Goal: Use online tool/utility: Utilize a website feature to perform a specific function

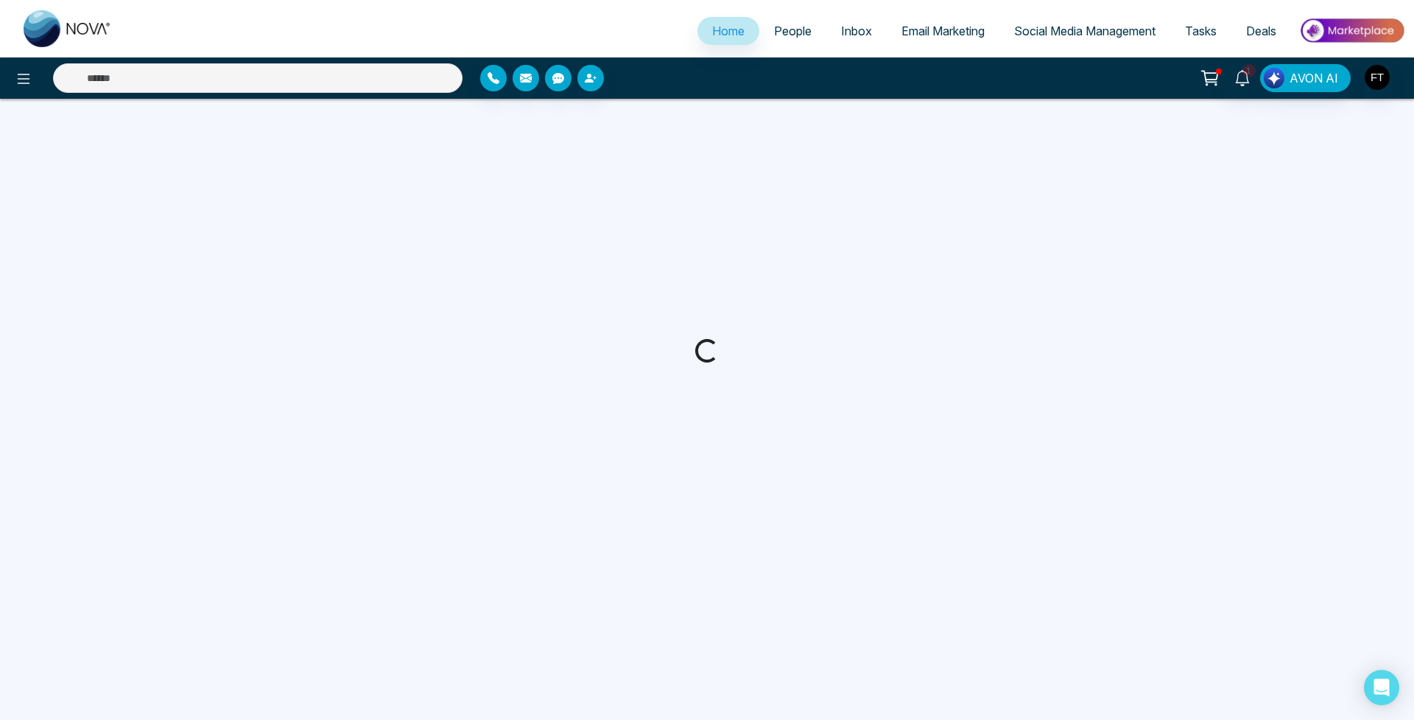
select select "*"
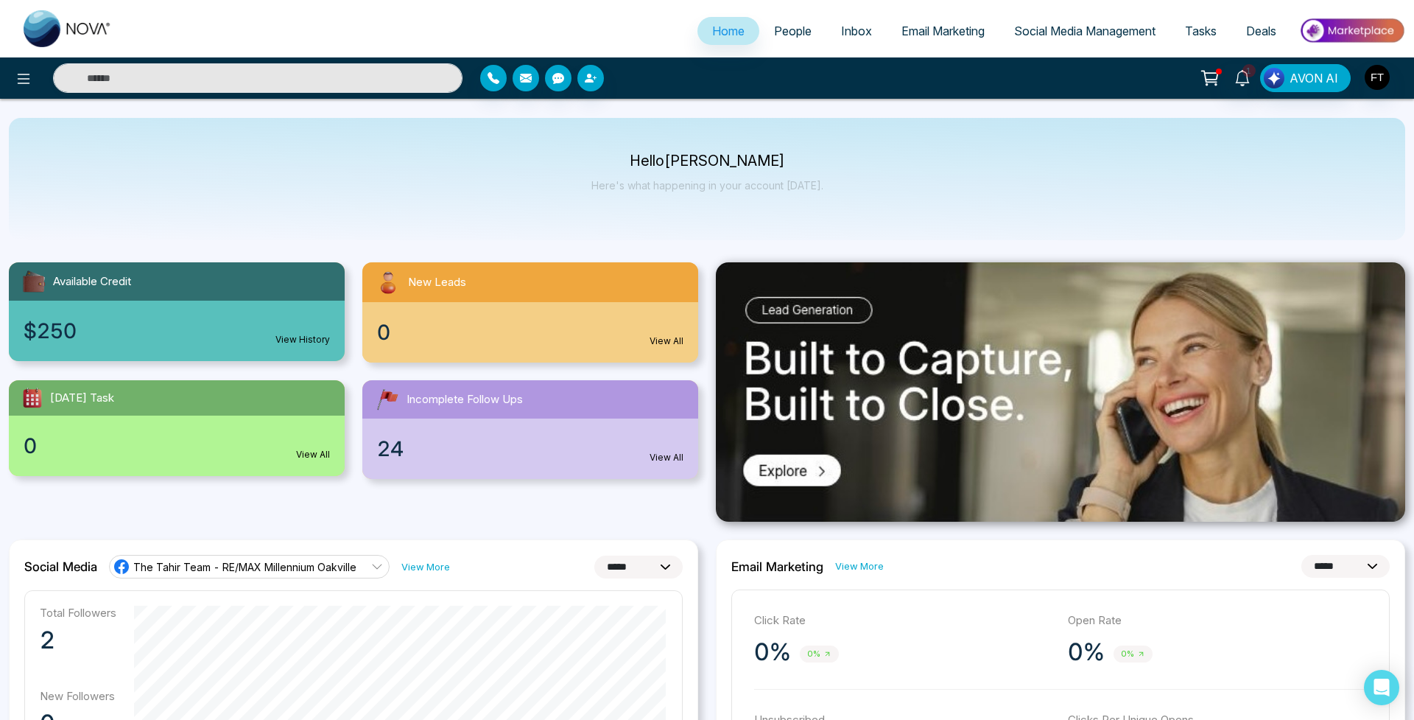
click at [913, 31] on span "Email Marketing" at bounding box center [942, 31] width 83 height 15
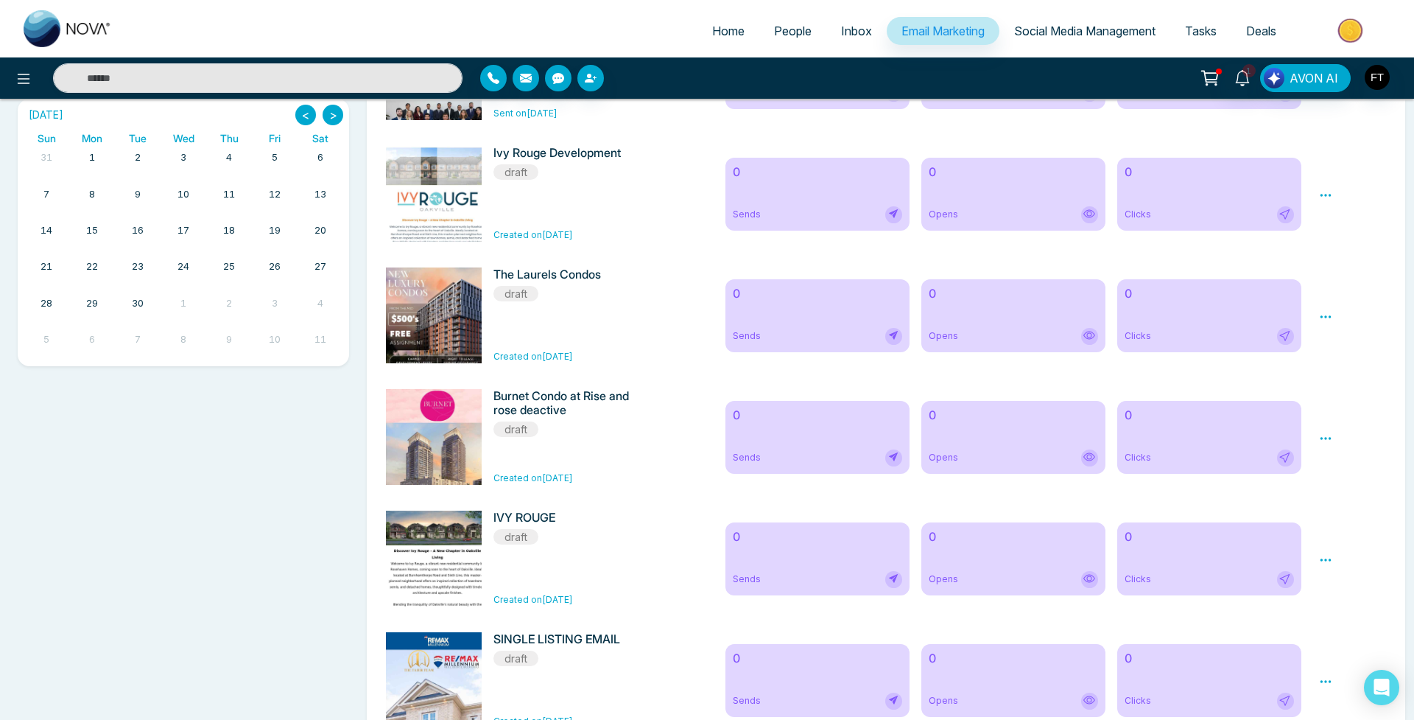
scroll to position [472, 0]
click at [1331, 320] on icon at bounding box center [1325, 316] width 13 height 13
click at [1343, 345] on span "Preview" at bounding box center [1351, 338] width 40 height 13
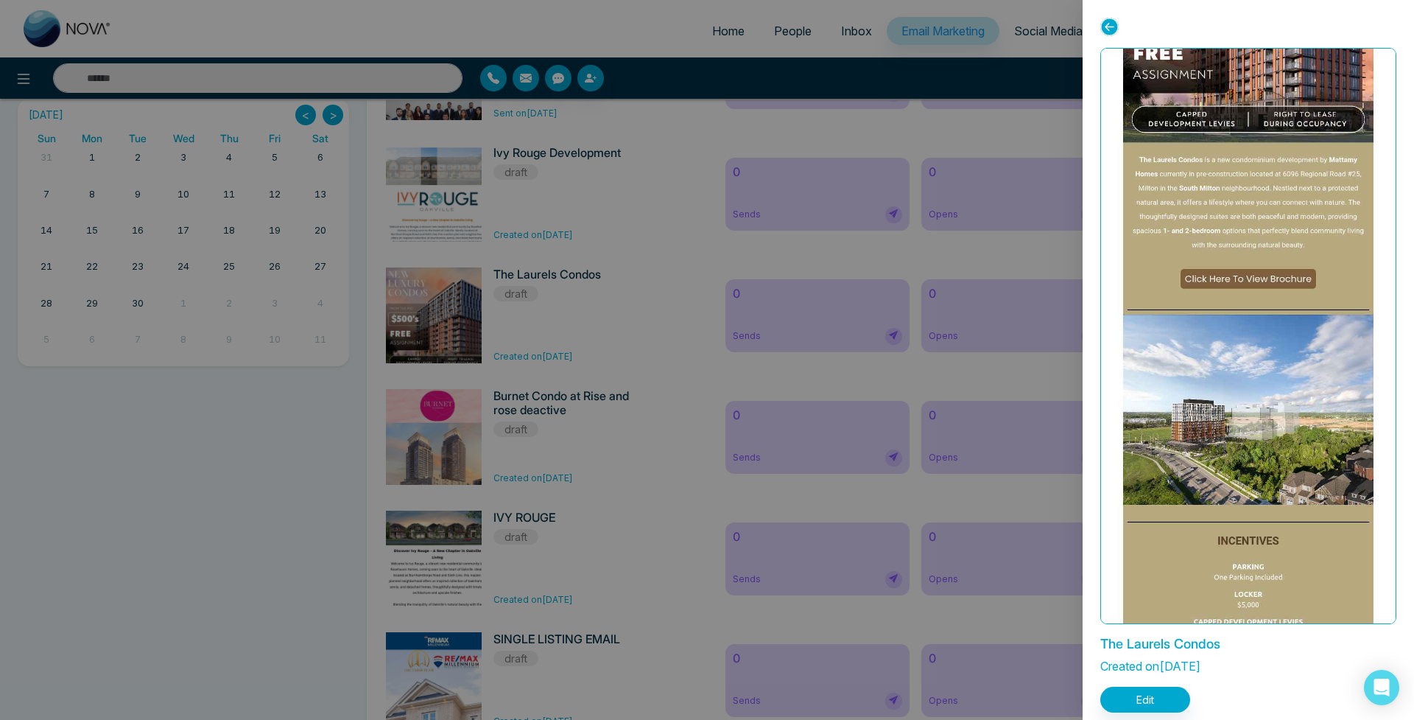
scroll to position [197, 0]
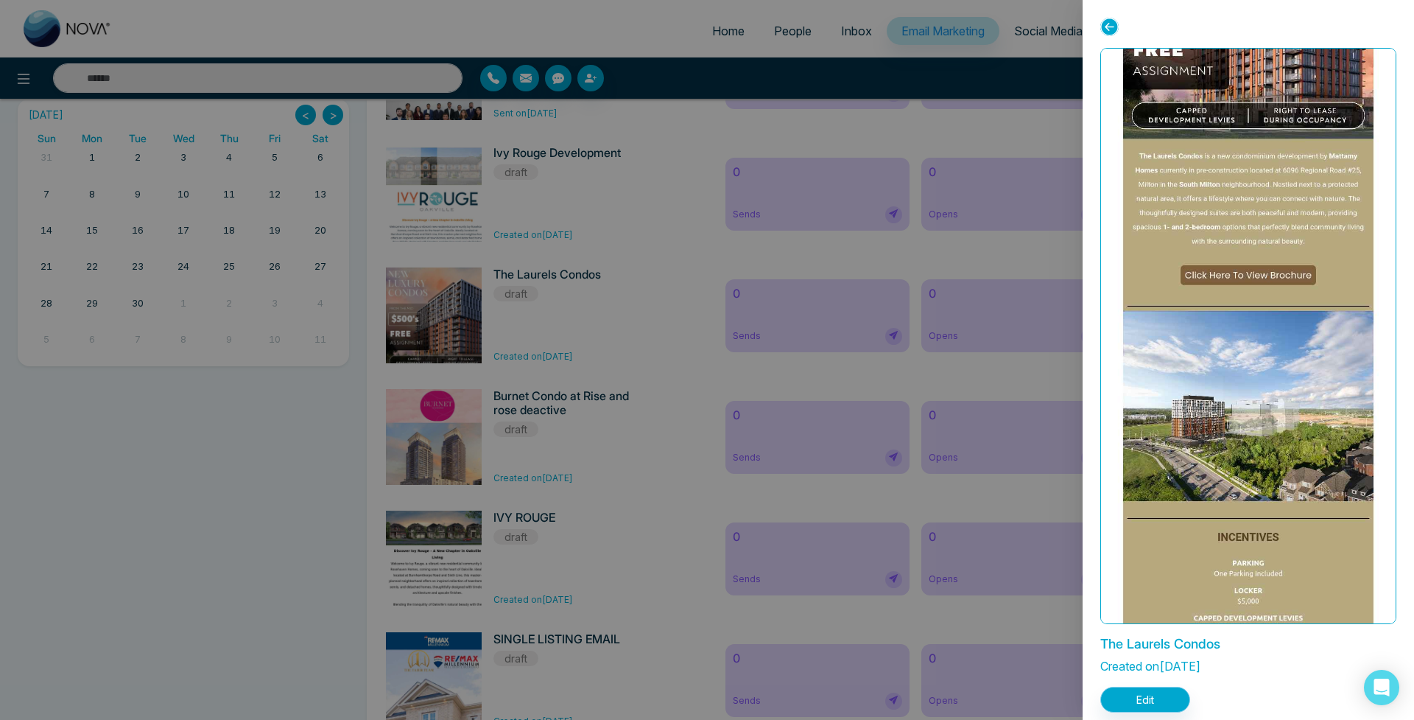
click at [1145, 693] on button "Edit" at bounding box center [1145, 699] width 90 height 26
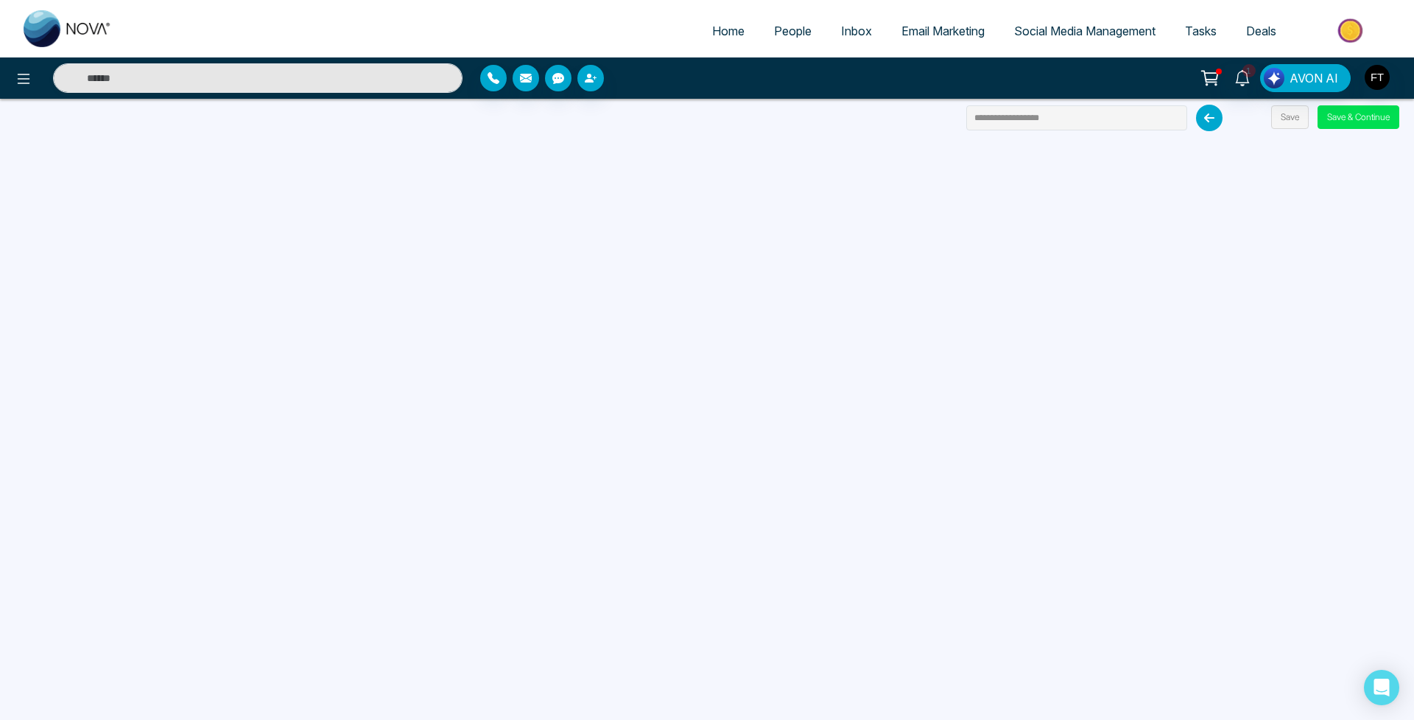
drag, startPoint x: 1356, startPoint y: 119, endPoint x: 1357, endPoint y: 130, distance: 11.8
click at [1356, 119] on button "Save & Continue" at bounding box center [1359, 117] width 82 height 24
click at [1342, 124] on button "Save & Continue" at bounding box center [1359, 117] width 82 height 24
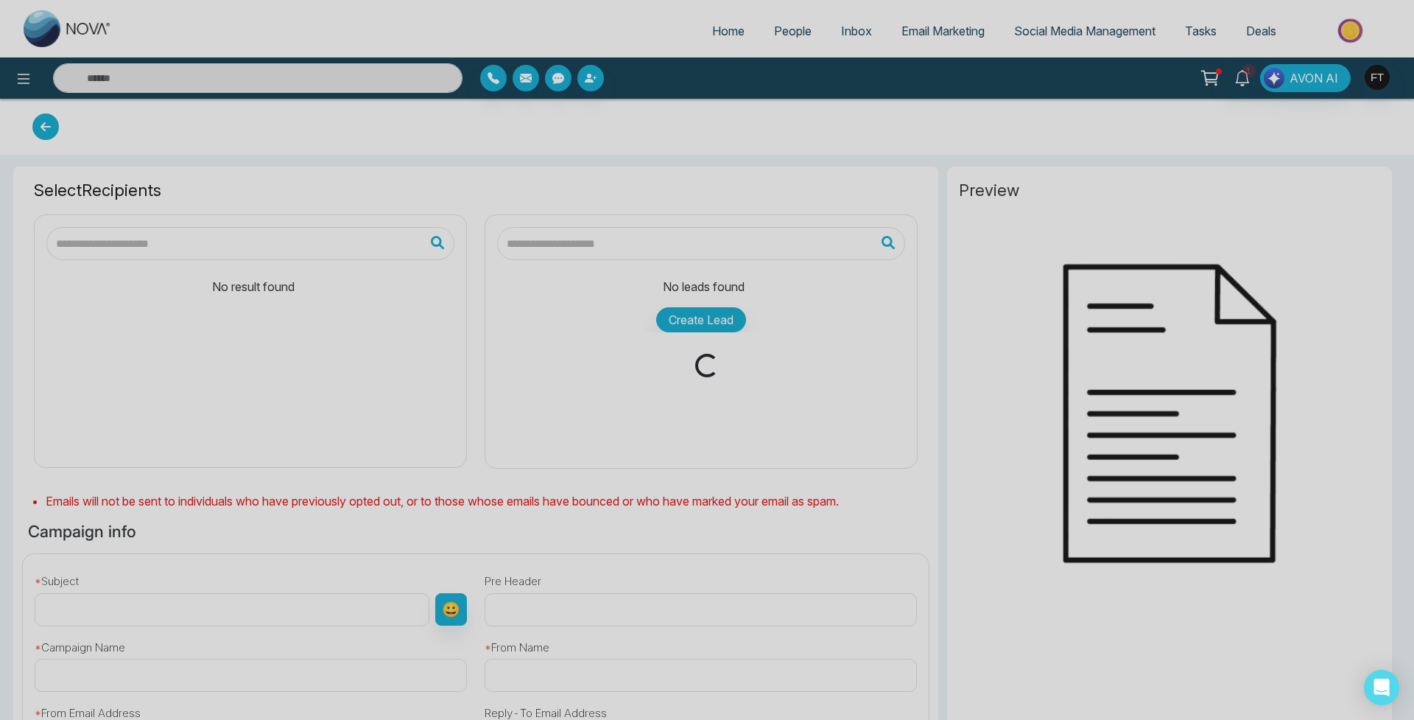
type input "**********"
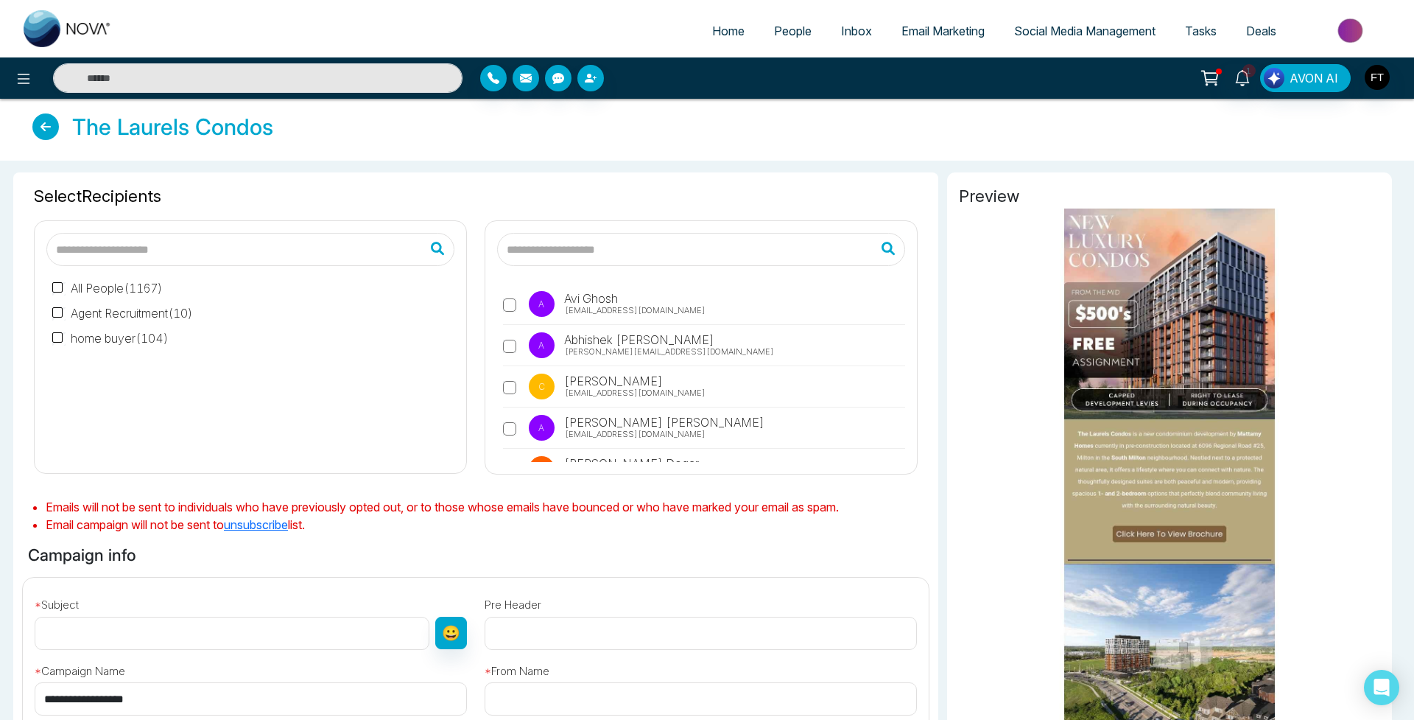
click at [943, 27] on span "Email Marketing" at bounding box center [942, 31] width 83 height 15
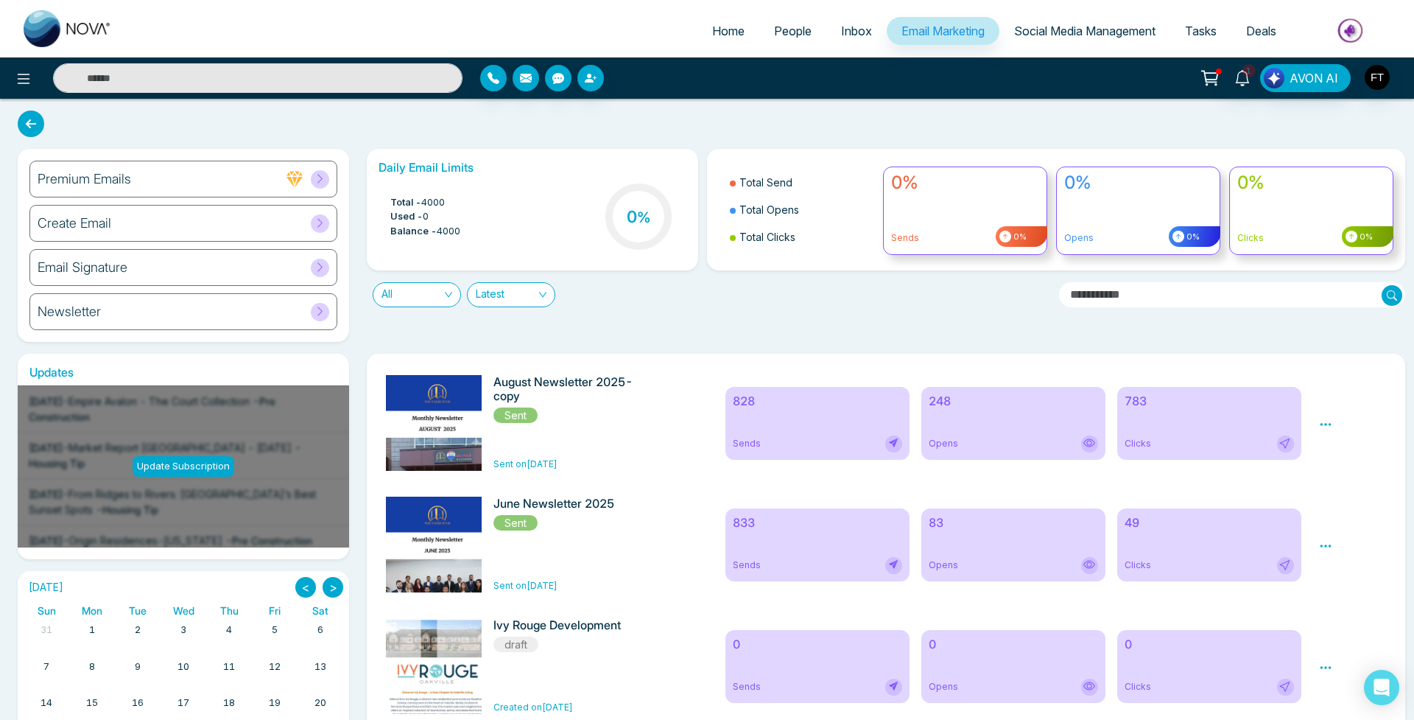
click at [1048, 32] on span "Social Media Management" at bounding box center [1084, 31] width 141 height 15
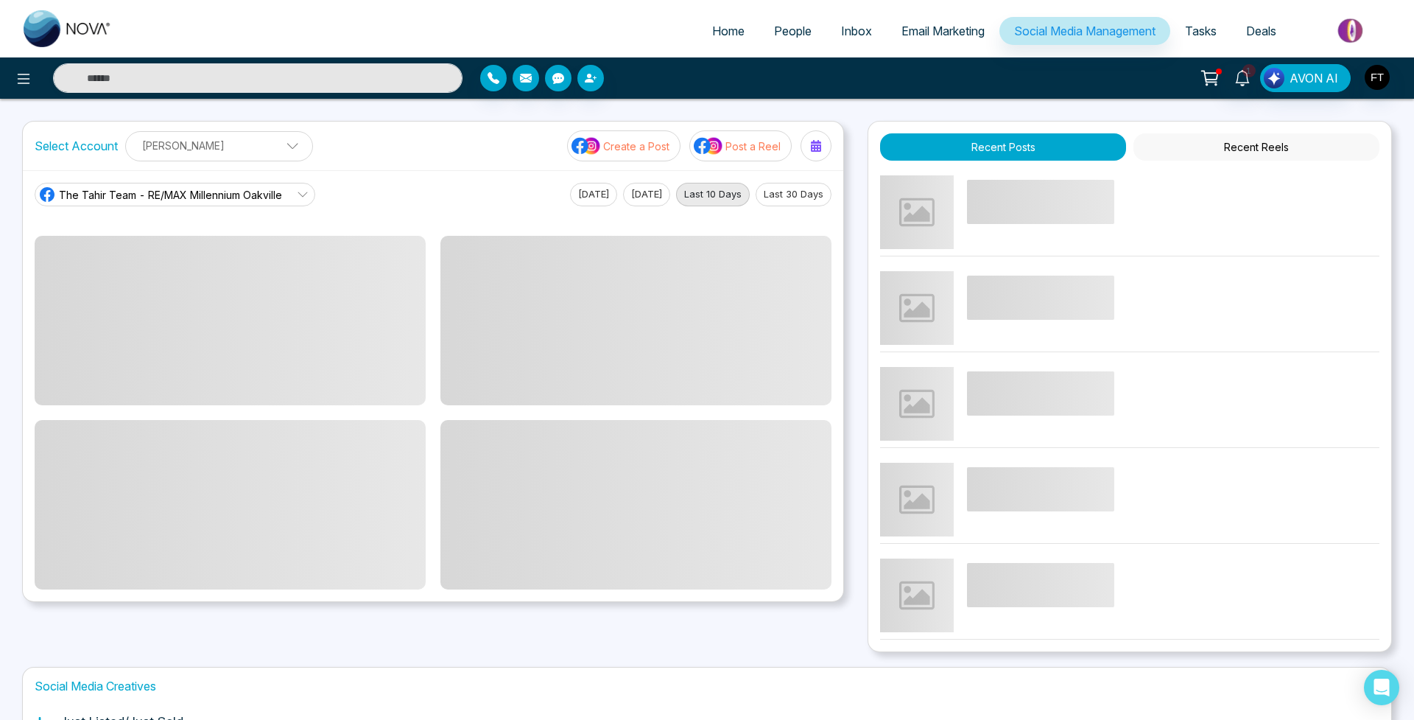
drag, startPoint x: 236, startPoint y: 191, endPoint x: 233, endPoint y: 204, distance: 12.9
click at [236, 194] on span "The Tahir Team - RE/MAX Millennium Oakville" at bounding box center [170, 194] width 223 height 15
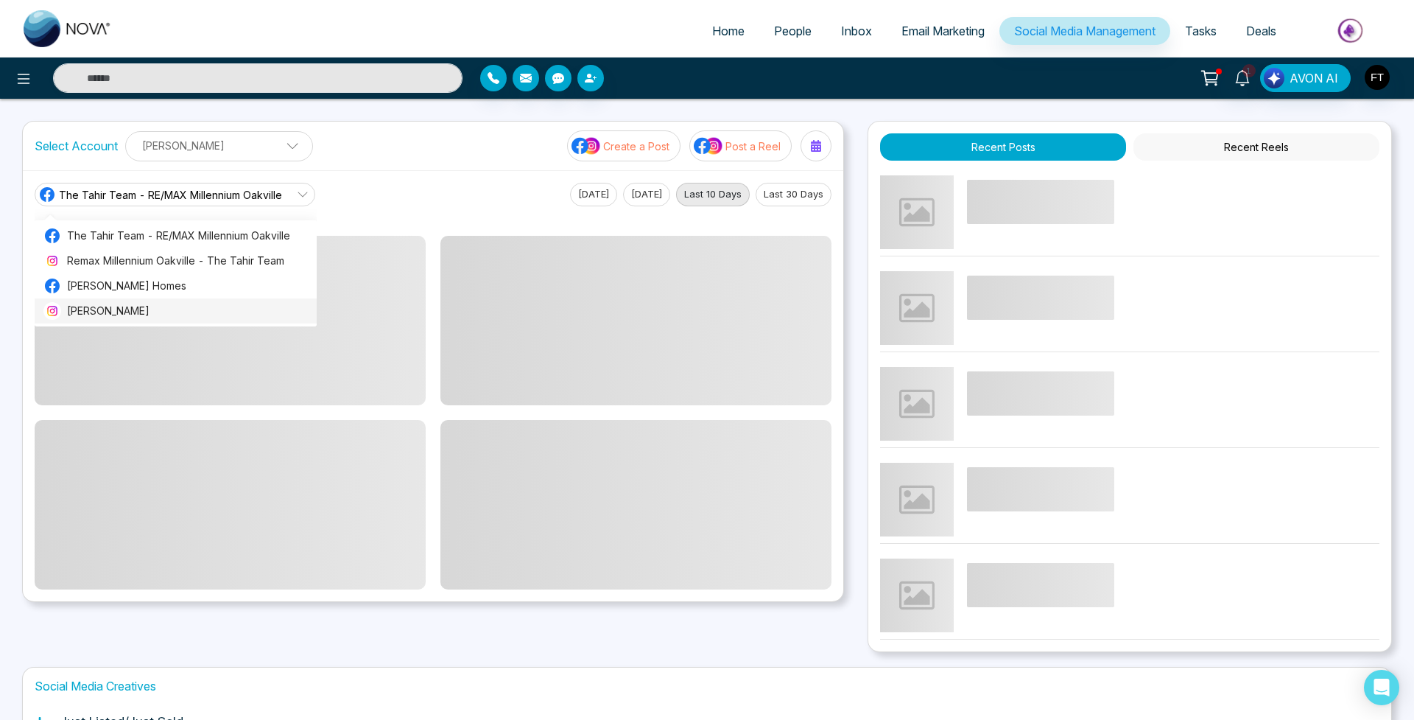
click at [189, 306] on span "[PERSON_NAME]" at bounding box center [187, 311] width 241 height 16
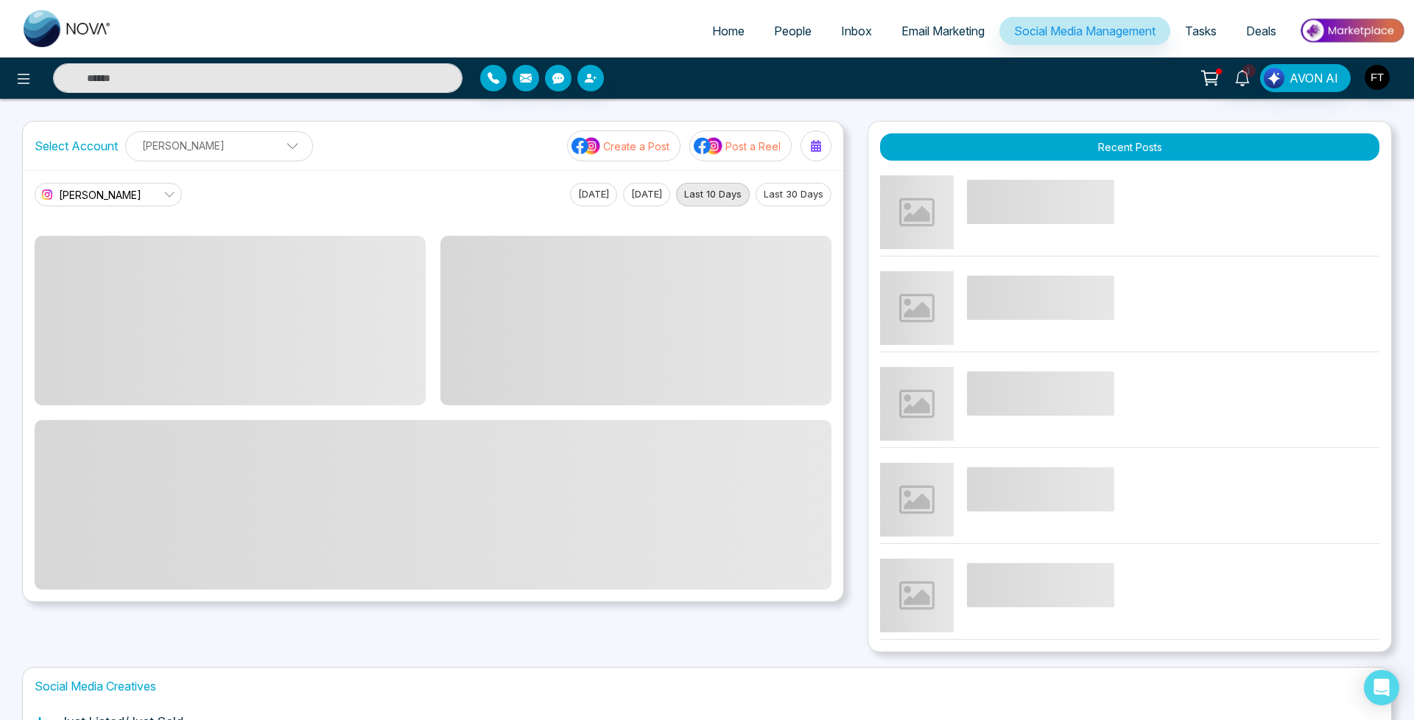
click at [802, 205] on button "Last 30 Days" at bounding box center [794, 195] width 76 height 24
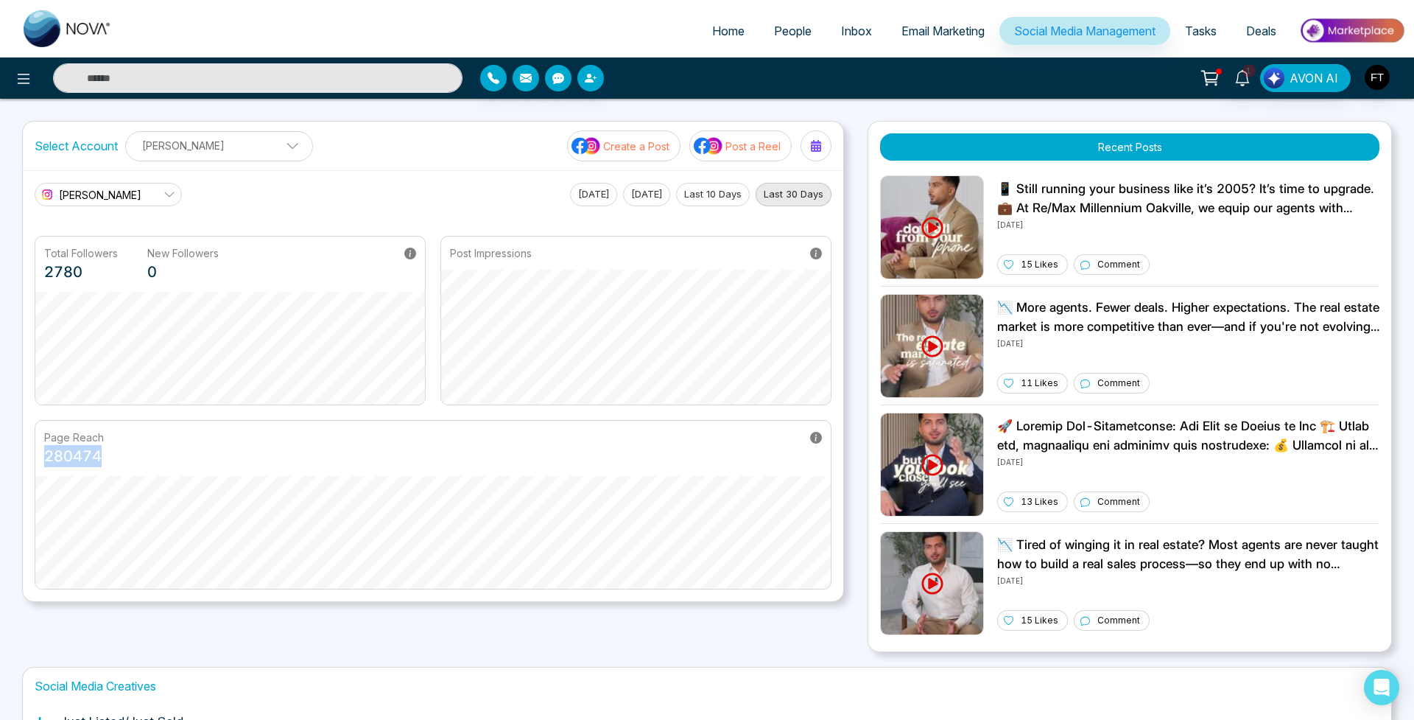
drag, startPoint x: 124, startPoint y: 454, endPoint x: 29, endPoint y: 450, distance: 94.3
click at [29, 450] on div "[PERSON_NAME] The Tahir Team - RE/MAX Millennium Oakville Remax Millennium Oakv…" at bounding box center [433, 385] width 820 height 431
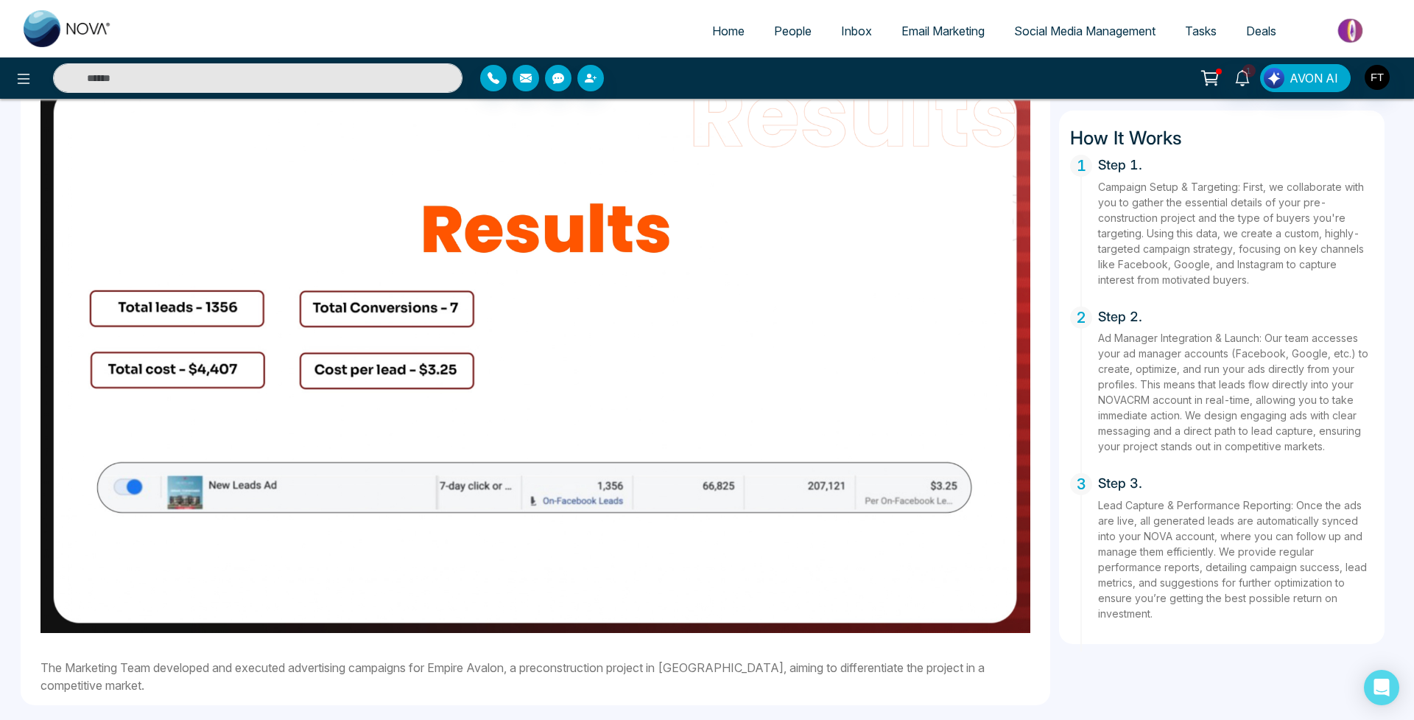
scroll to position [1007, 0]
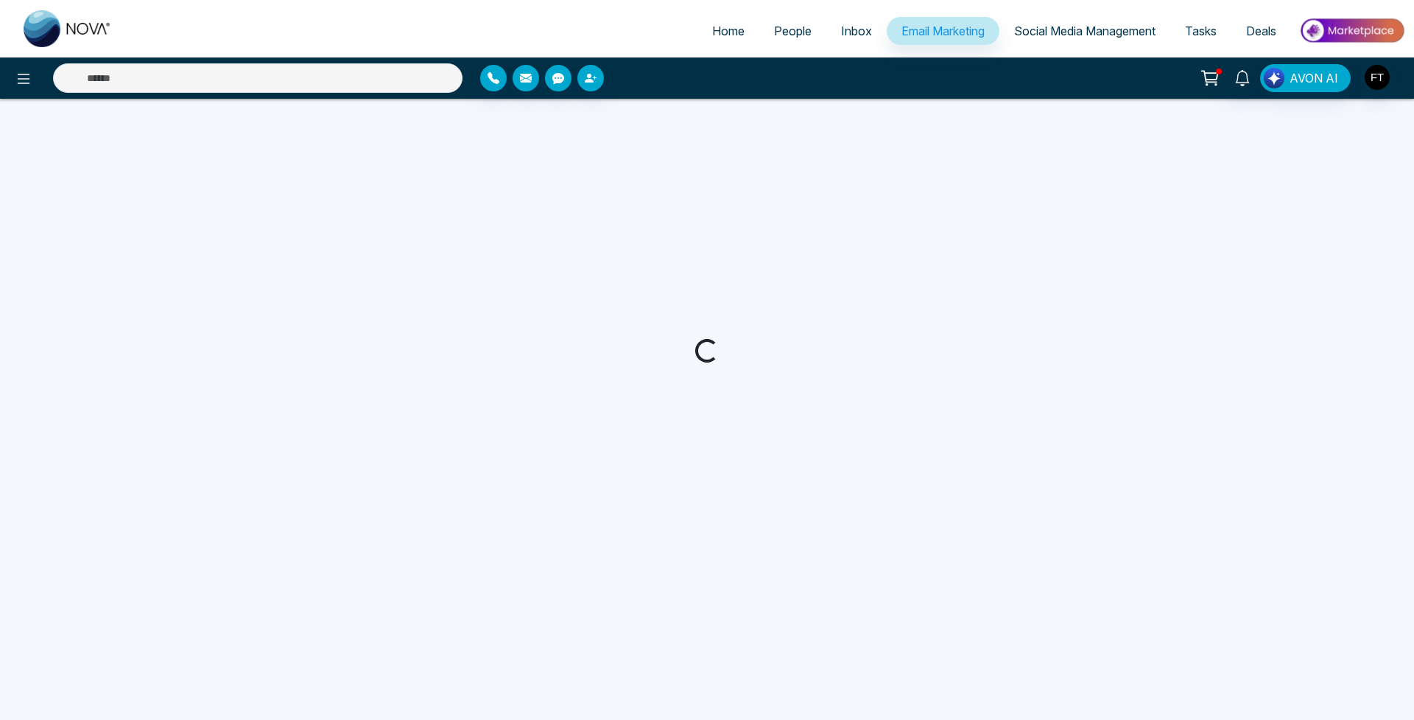
click at [1334, 81] on span "AVON AI" at bounding box center [1314, 78] width 49 height 18
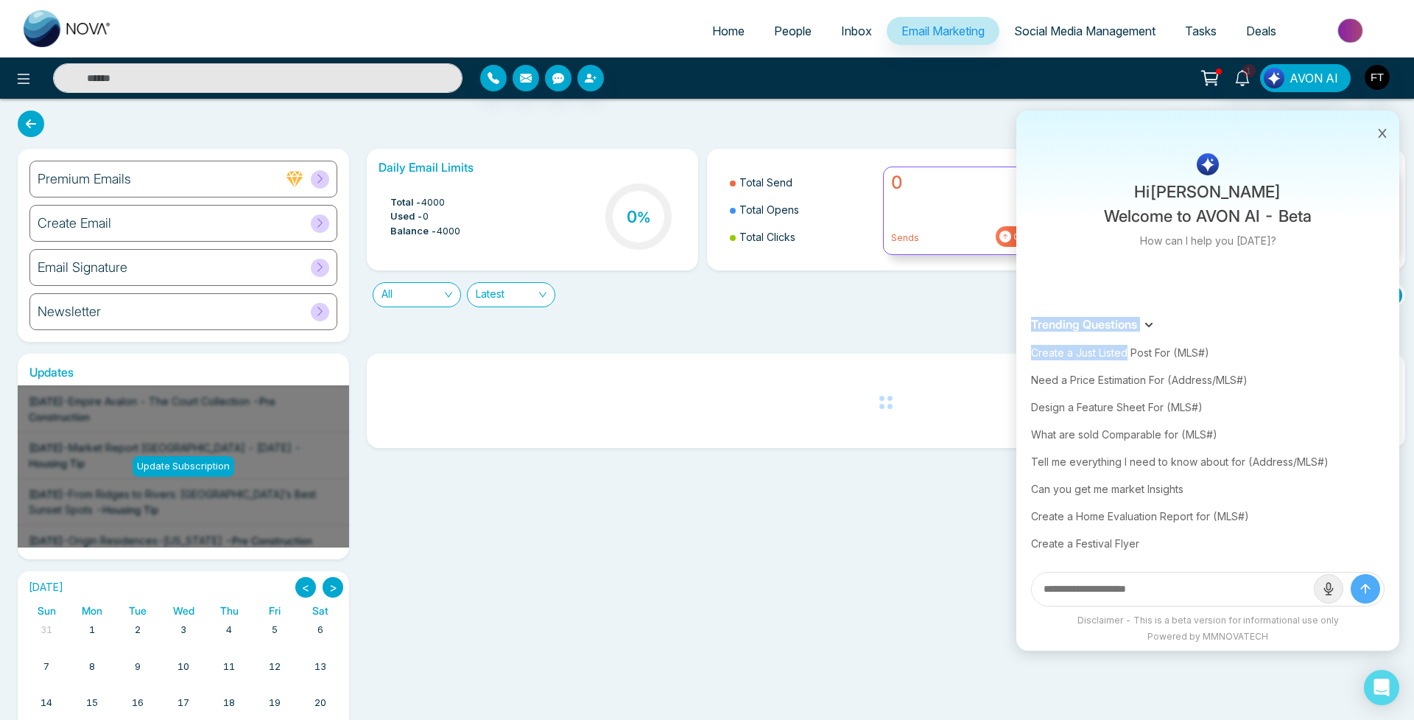
drag, startPoint x: 1128, startPoint y: 356, endPoint x: 1240, endPoint y: 303, distance: 123.2
click at [1240, 303] on div "Hi Faiz Tahir Welcome to AVON AI - Beta How can I help you today? Trending Ques…" at bounding box center [1207, 380] width 383 height 540
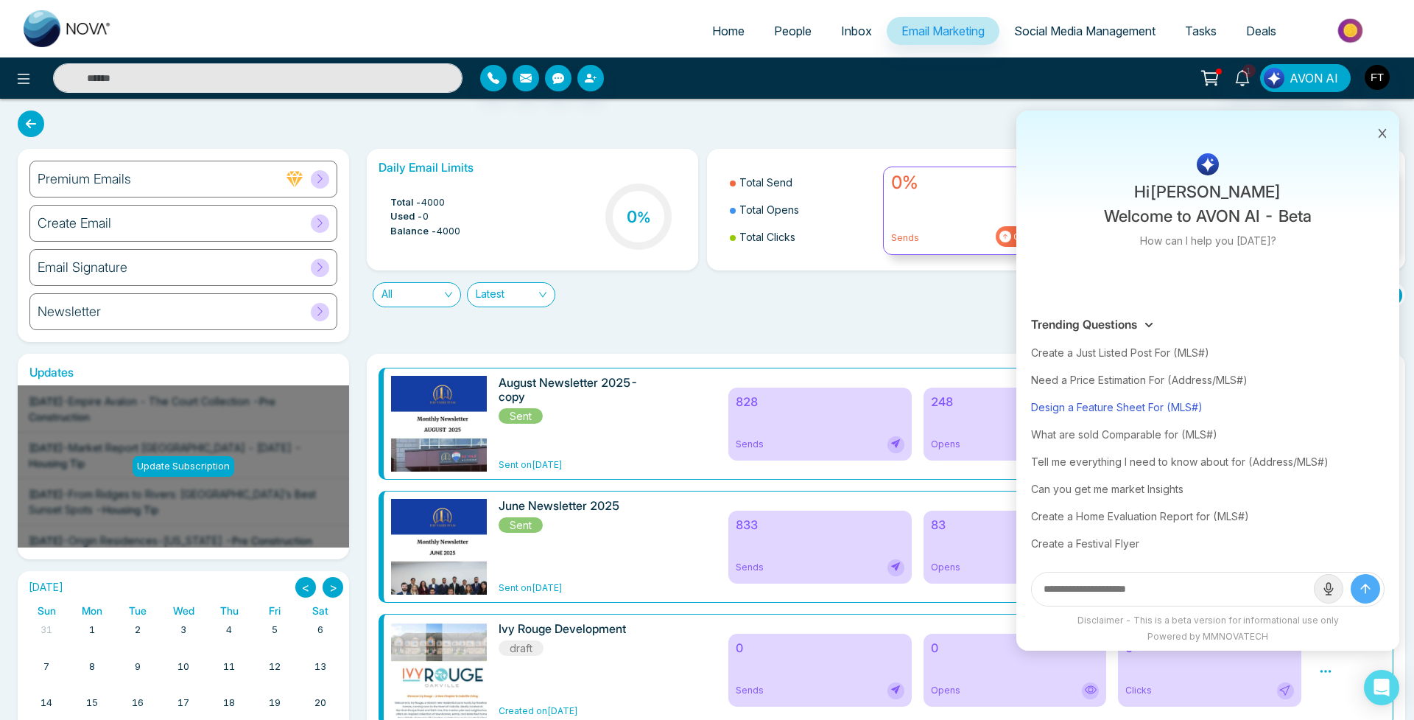
click at [1174, 407] on div "Design a Feature Sheet For (MLS#)" at bounding box center [1208, 406] width 354 height 27
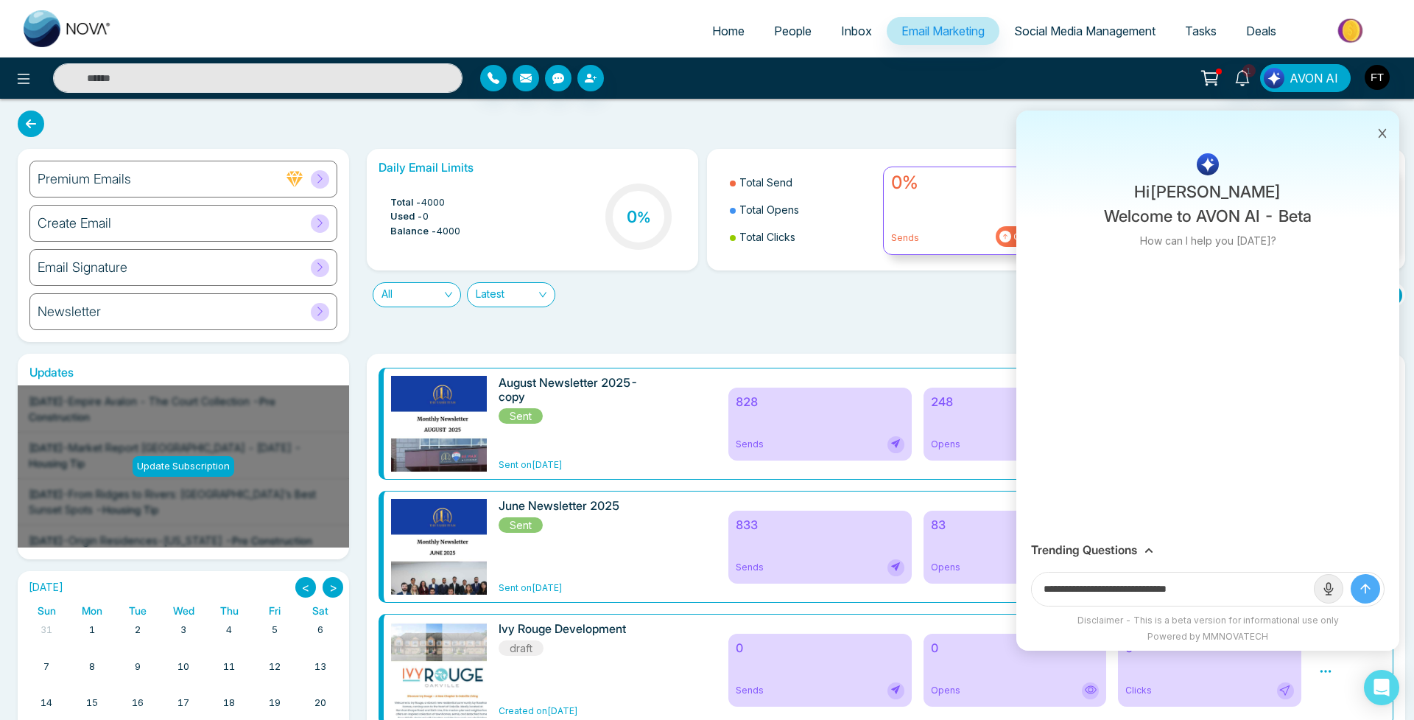
drag, startPoint x: 1182, startPoint y: 588, endPoint x: 1307, endPoint y: 588, distance: 125.2
click at [1307, 588] on input "**********" at bounding box center [1173, 588] width 282 height 33
paste input "**********"
type input "**********"
click at [1365, 588] on button "submit" at bounding box center [1365, 588] width 29 height 29
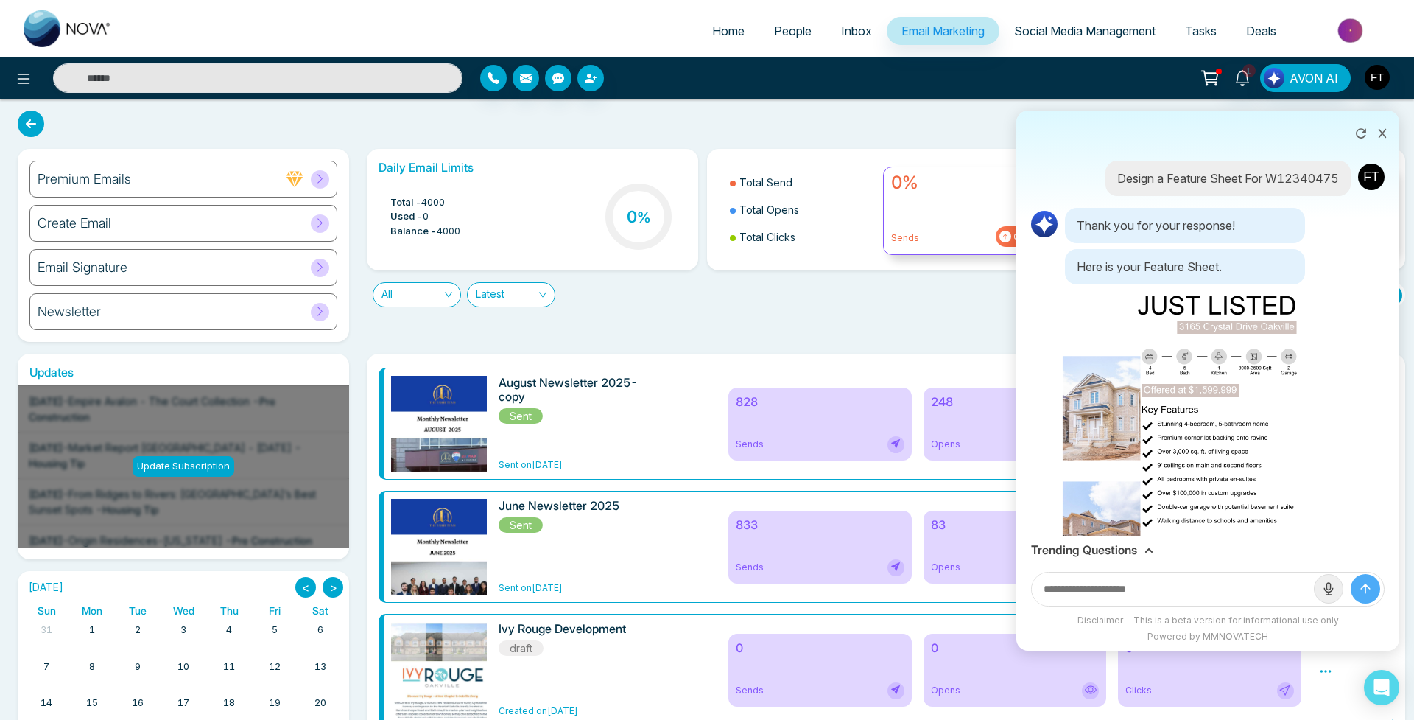
click at [1145, 362] on img at bounding box center [1185, 460] width 245 height 346
click at [1298, 158] on div "Download" at bounding box center [707, 360] width 1414 height 720
click at [1351, 141] on button at bounding box center [1361, 132] width 24 height 28
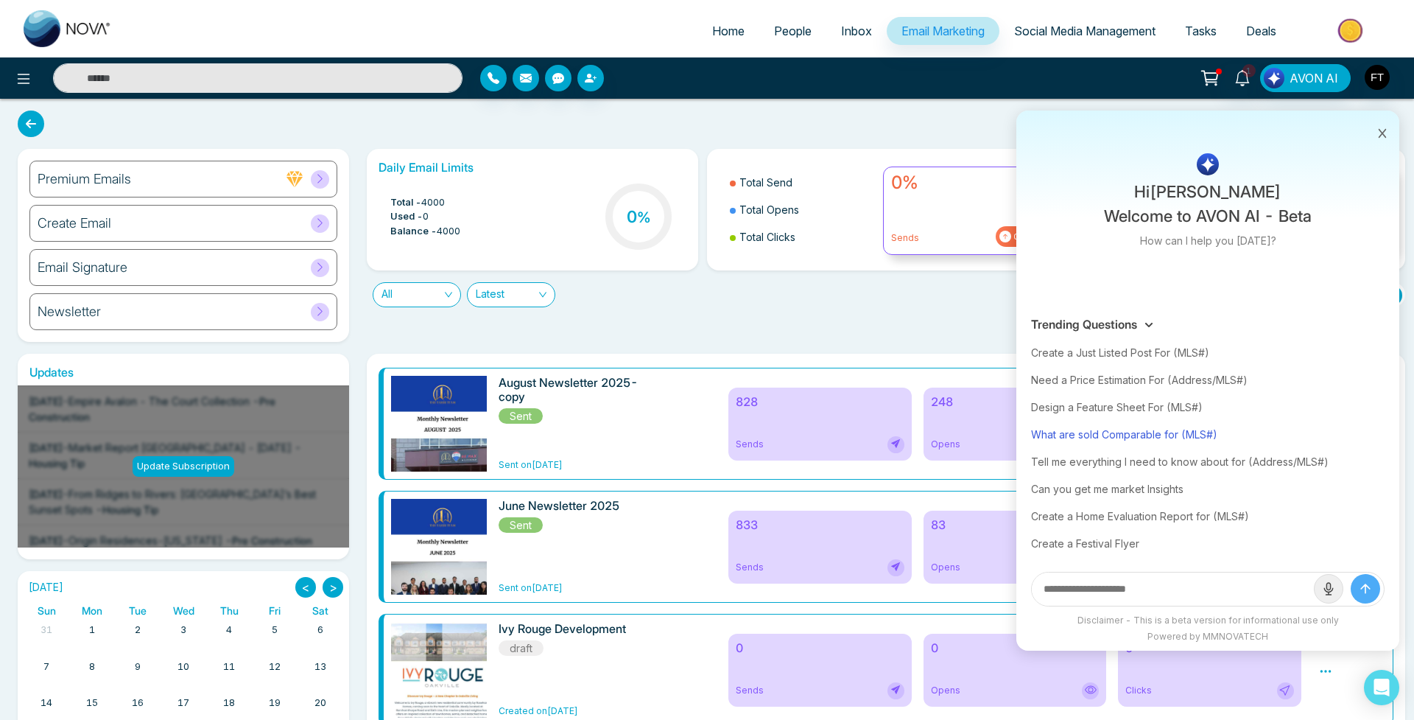
click at [1142, 438] on div "What are sold Comparable for (MLS#)" at bounding box center [1208, 434] width 354 height 27
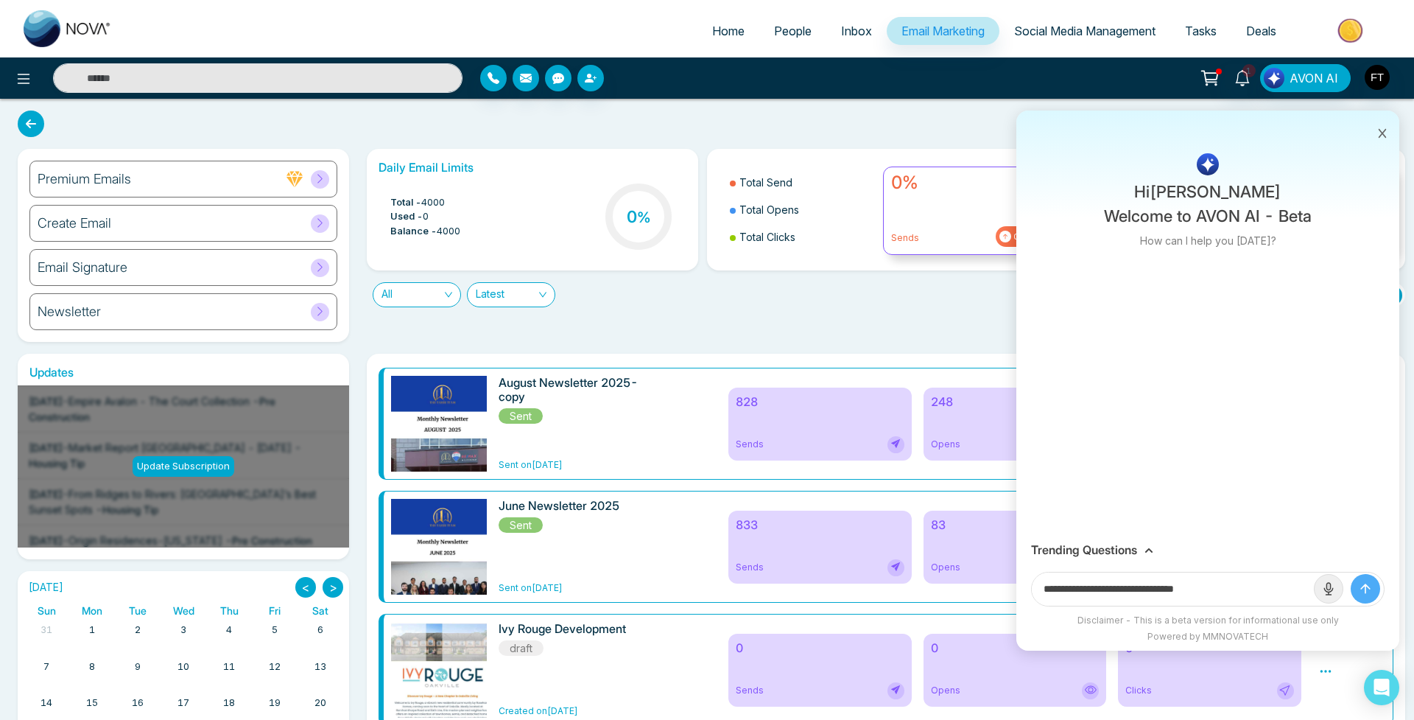
drag, startPoint x: 1191, startPoint y: 589, endPoint x: 1350, endPoint y: 589, distance: 159.1
click at [1350, 589] on form "**********" at bounding box center [1208, 589] width 354 height 35
paste input "**********"
type input "**********"
click at [1365, 588] on button "submit" at bounding box center [1365, 588] width 29 height 29
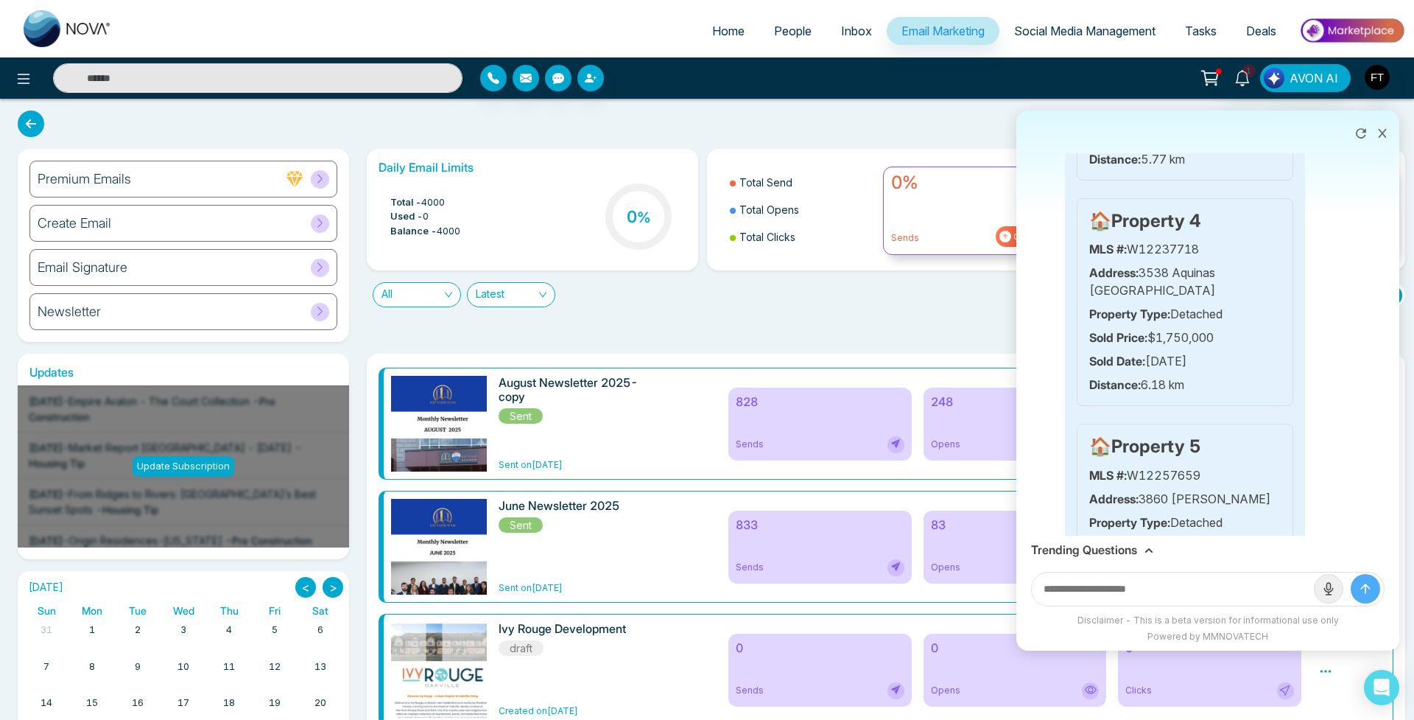
scroll to position [748, 0]
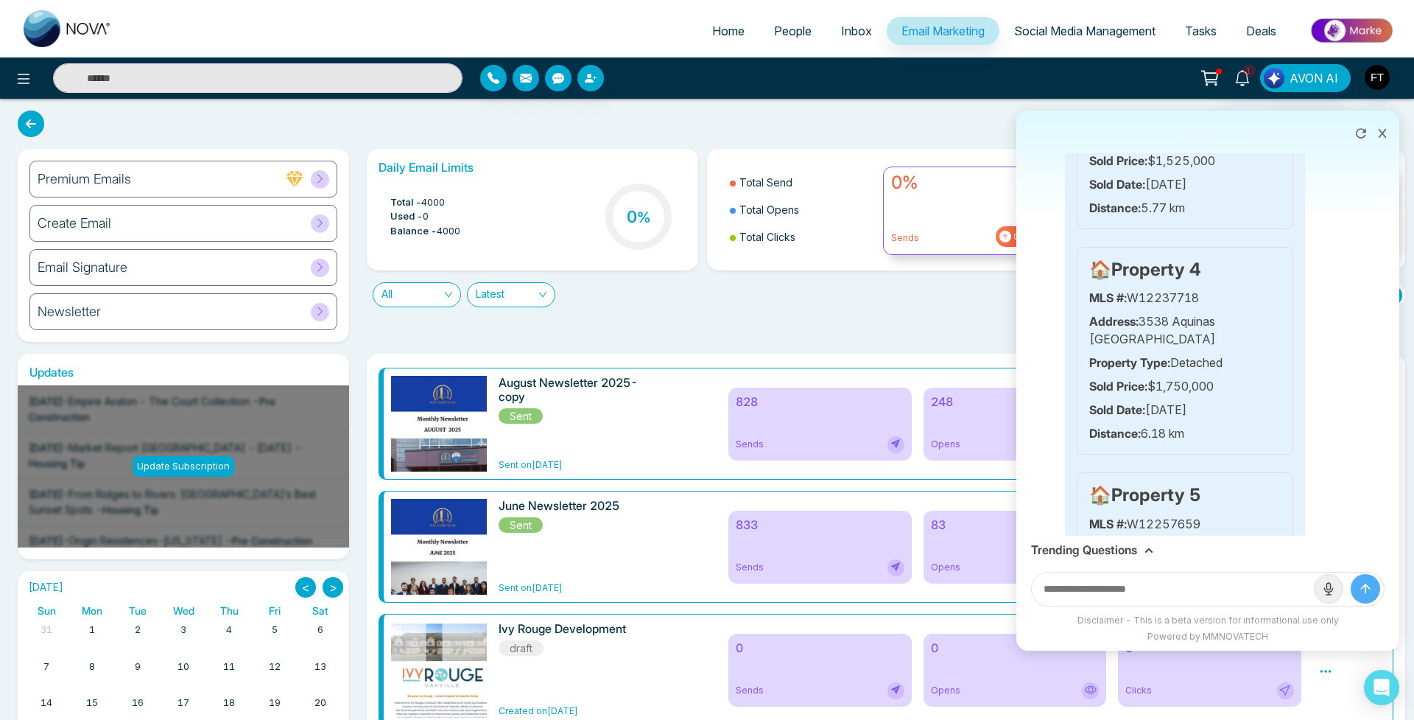
click at [1358, 137] on icon at bounding box center [1361, 133] width 10 height 10
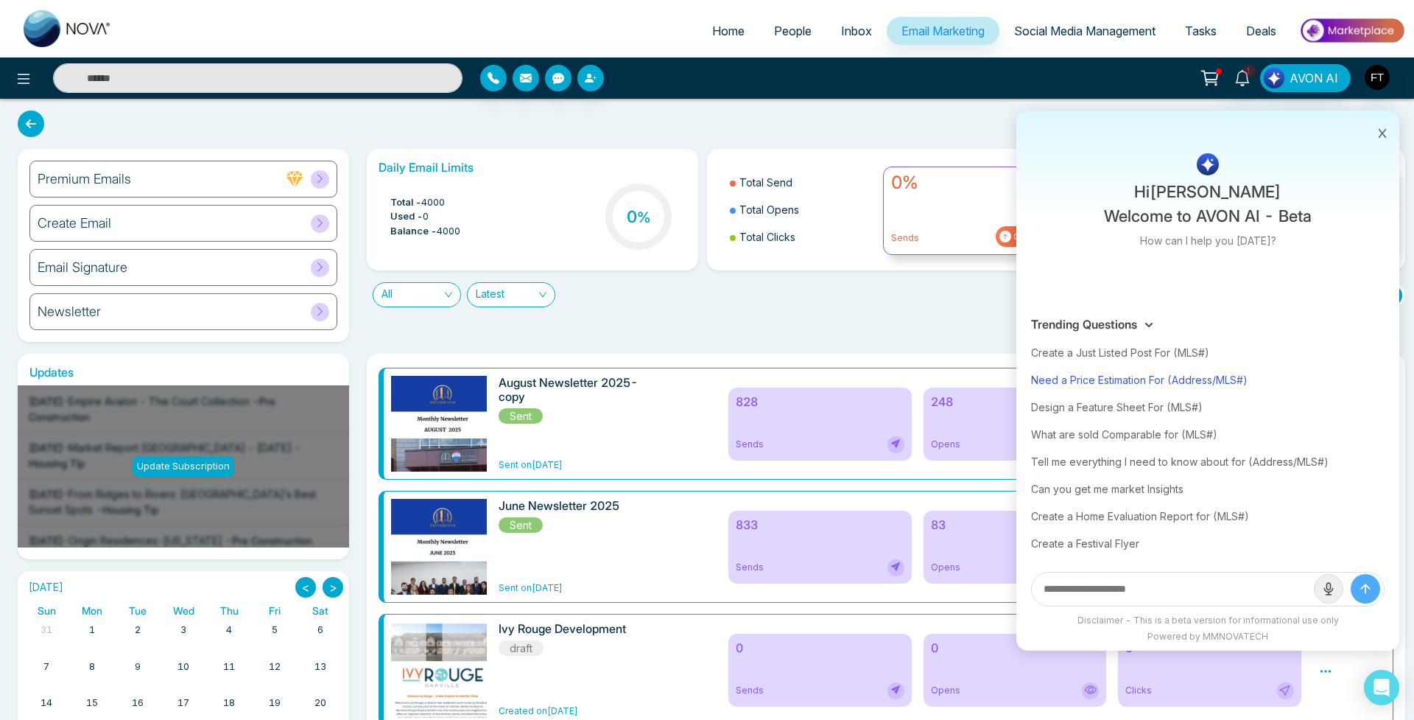
scroll to position [0, 0]
click at [1122, 546] on div "Create a Festival Flyer" at bounding box center [1208, 543] width 354 height 27
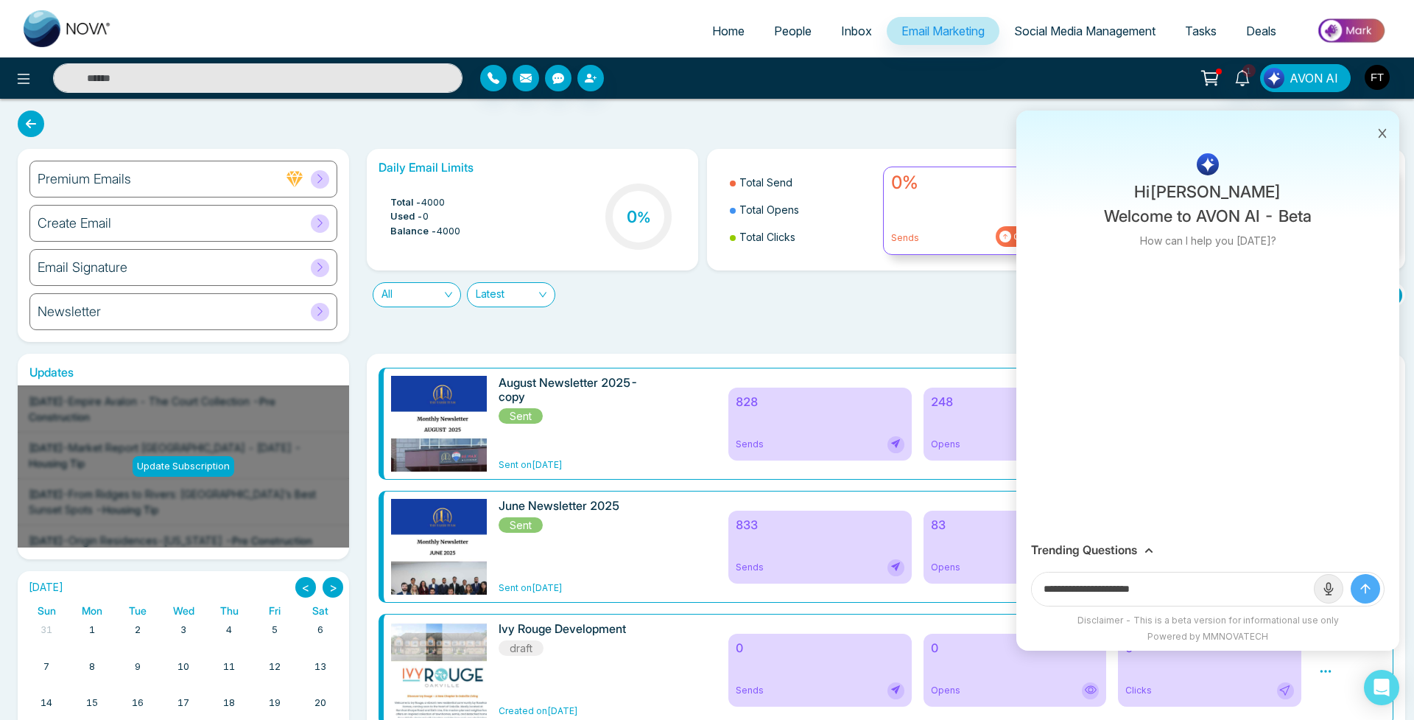
click at [1164, 594] on input "**********" at bounding box center [1173, 588] width 282 height 33
type input "**********"
click at [1365, 588] on button "submit" at bounding box center [1365, 588] width 29 height 29
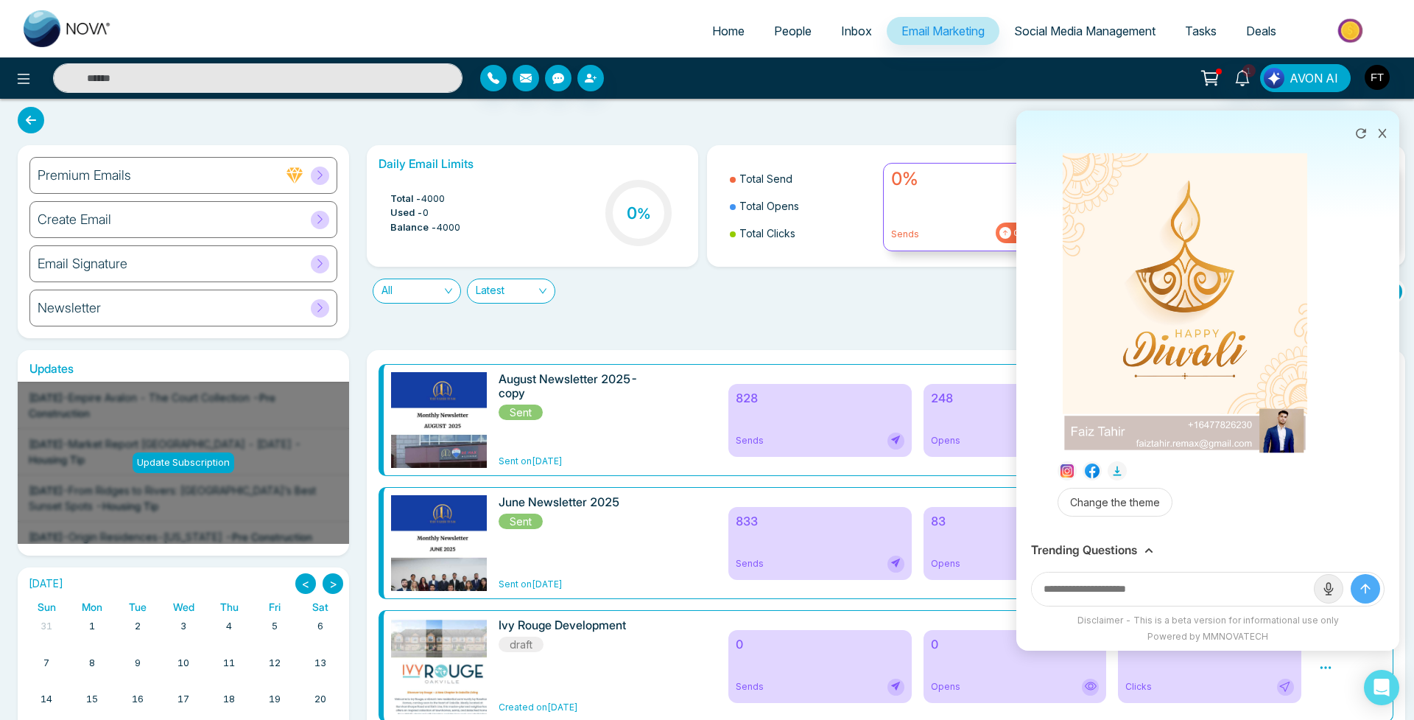
scroll to position [183, 0]
click at [1192, 395] on img at bounding box center [1185, 279] width 245 height 346
click at [1125, 407] on div "Download" at bounding box center [707, 360] width 1414 height 720
click at [1145, 501] on button "Change the theme" at bounding box center [1115, 502] width 115 height 29
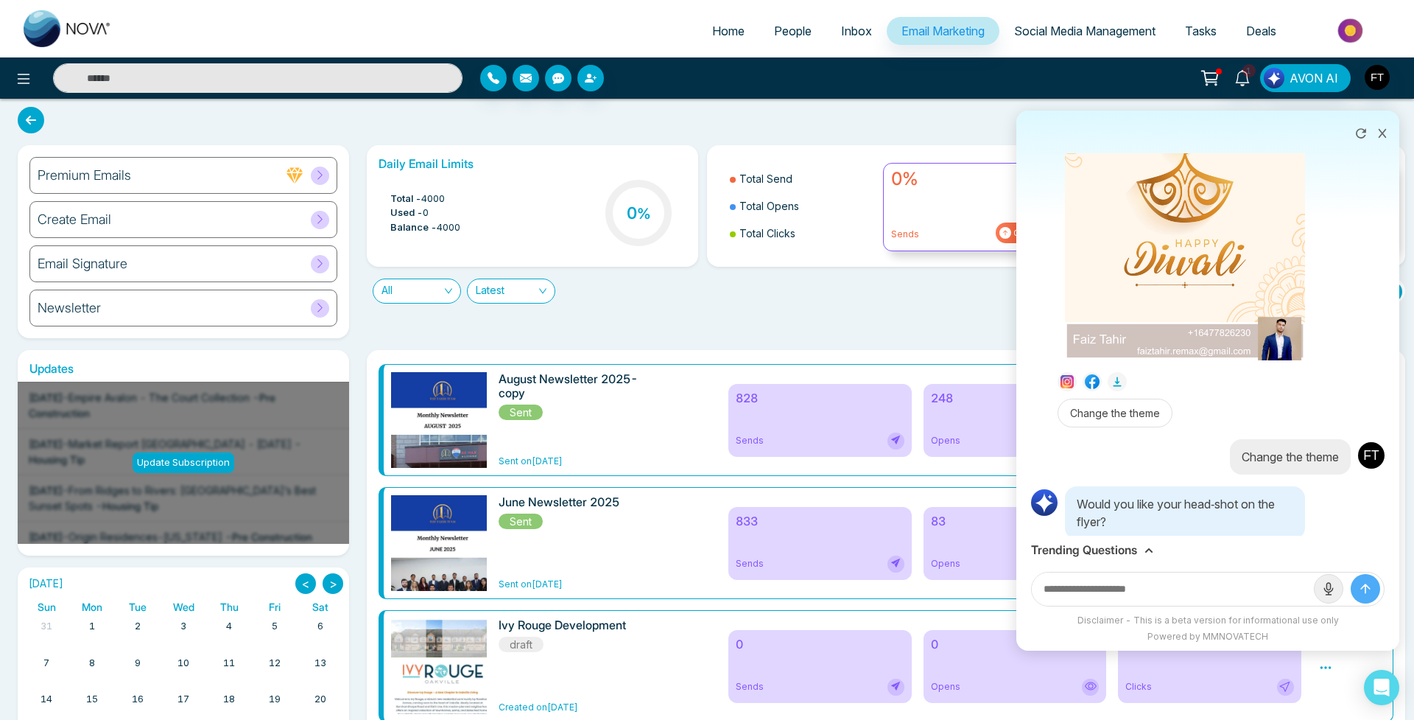
scroll to position [323, 0]
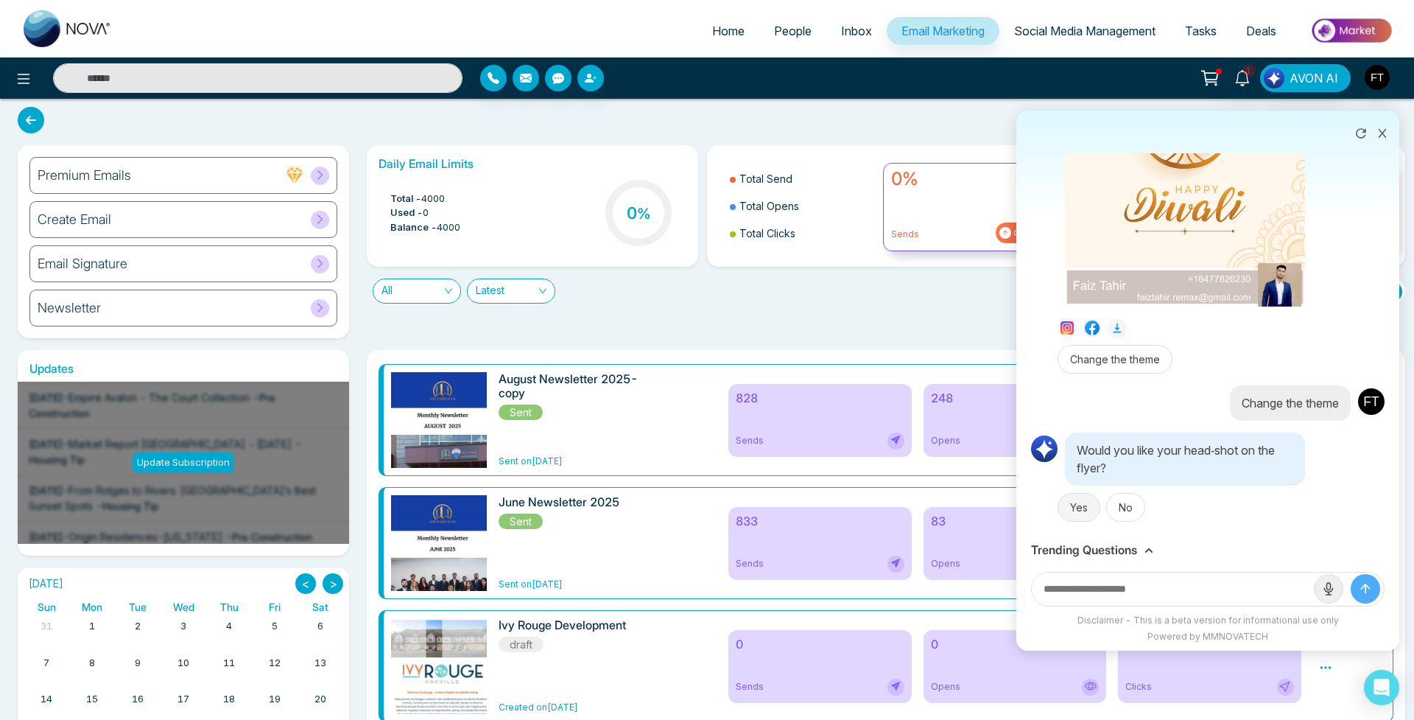
click at [1088, 516] on button "Yes" at bounding box center [1079, 507] width 43 height 29
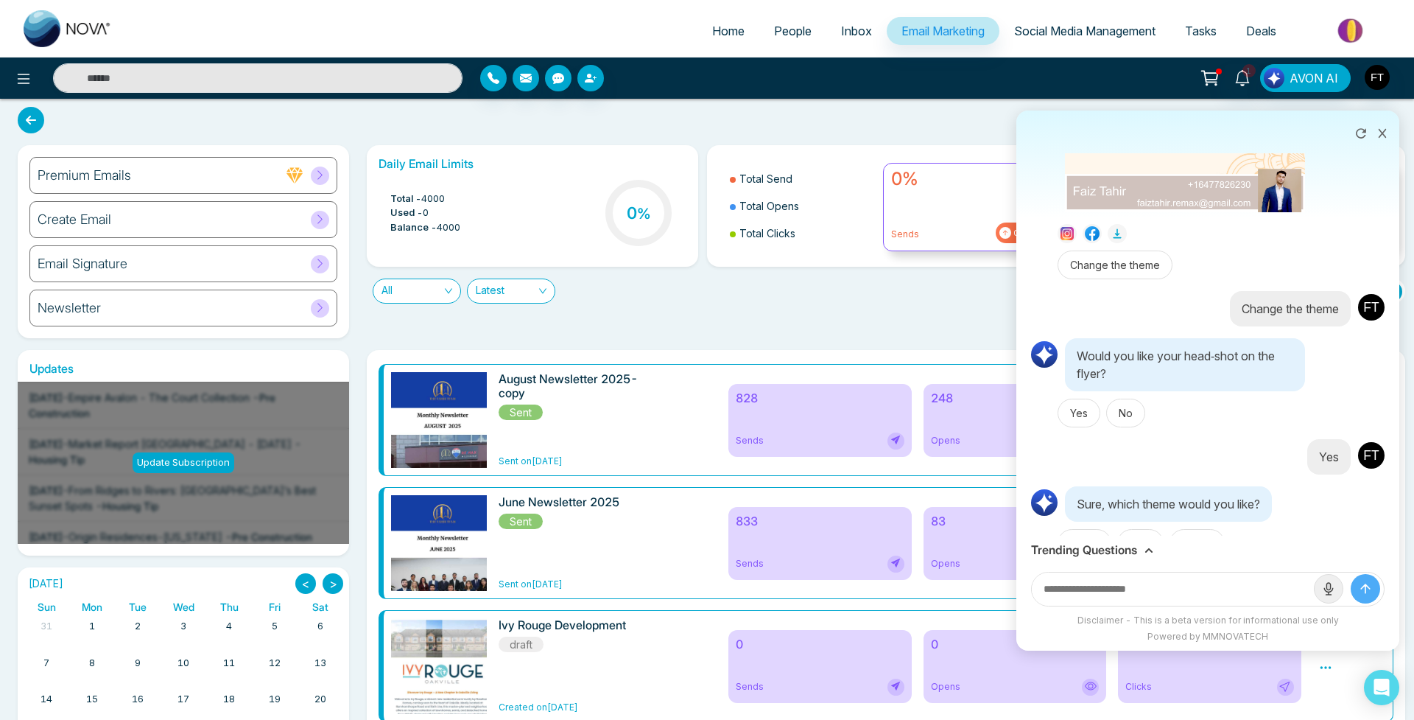
scroll to position [454, 0]
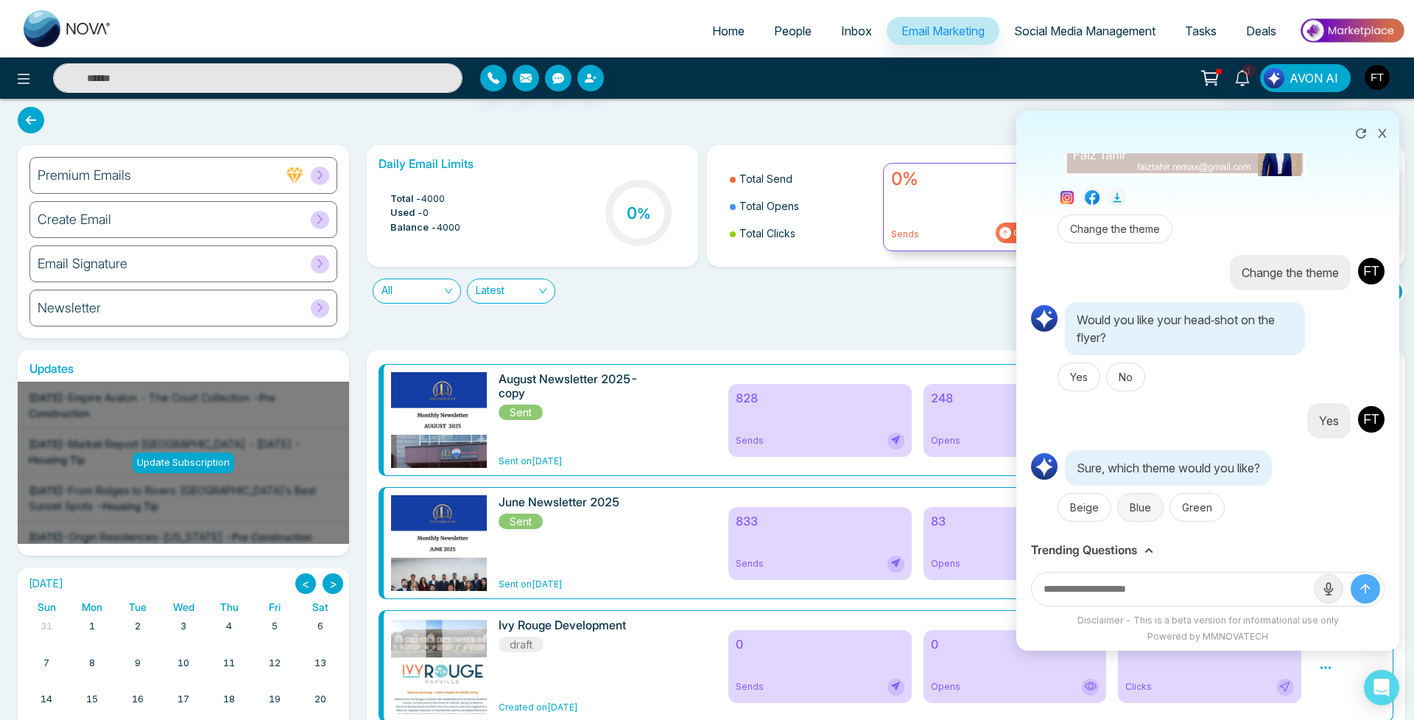
click at [1153, 516] on button "Blue" at bounding box center [1140, 507] width 46 height 29
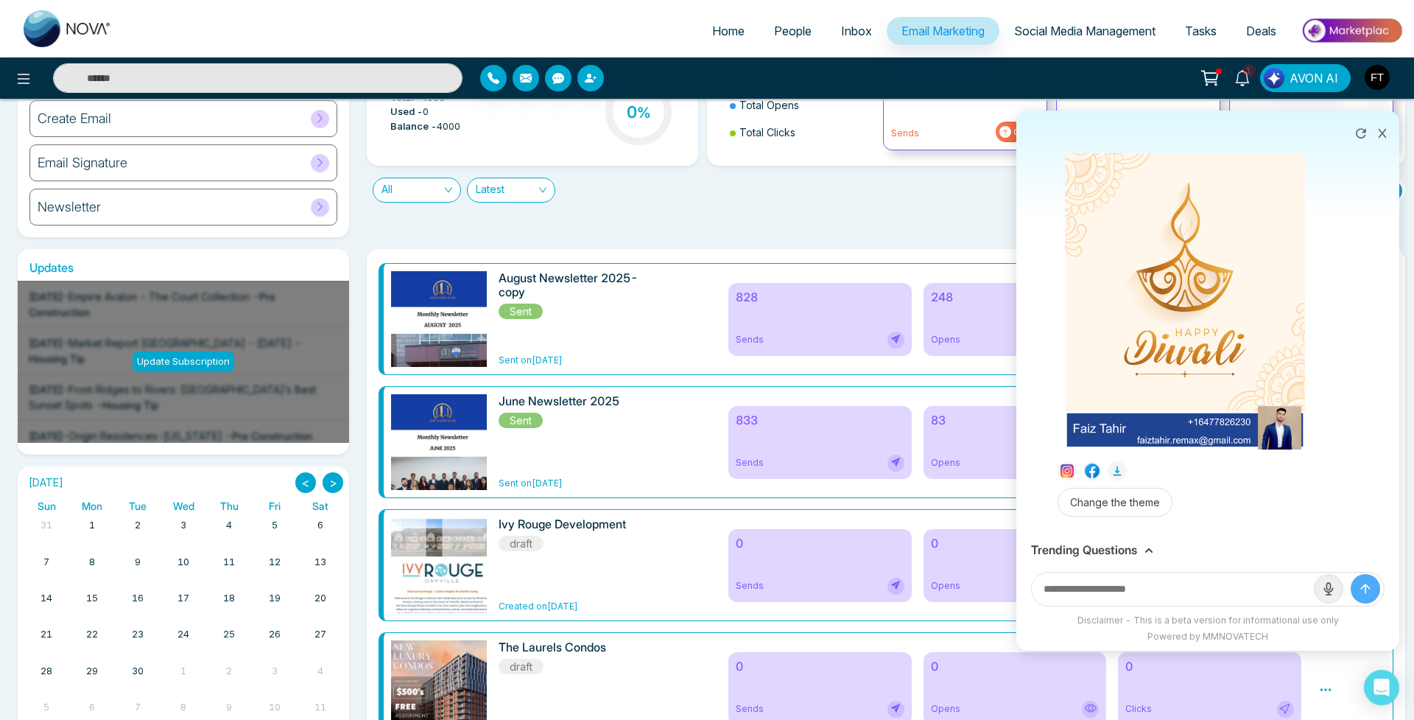
scroll to position [105, 0]
click at [1119, 595] on input "text" at bounding box center [1173, 588] width 282 height 33
click at [1360, 144] on button at bounding box center [1361, 132] width 24 height 28
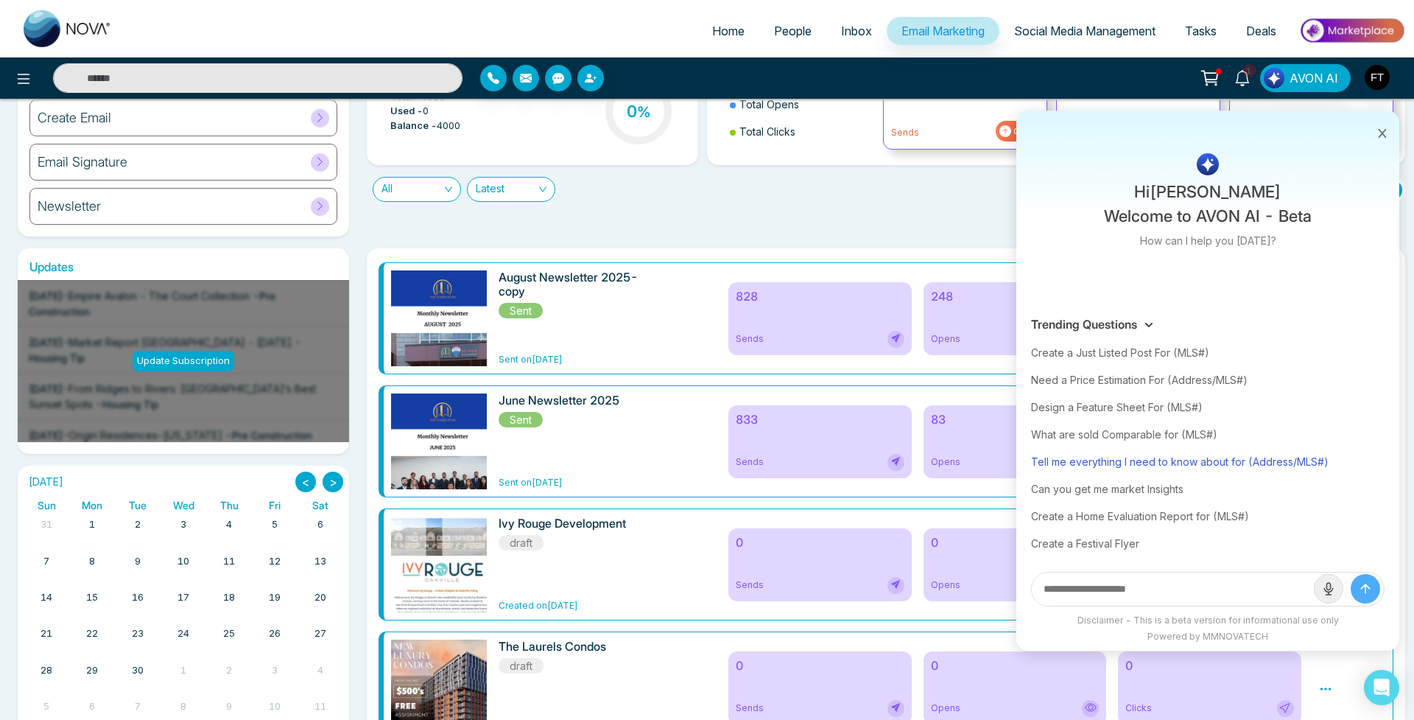
scroll to position [0, 0]
click at [1209, 371] on div "Need a Price Estimation For (Address/MLS#)" at bounding box center [1208, 379] width 354 height 27
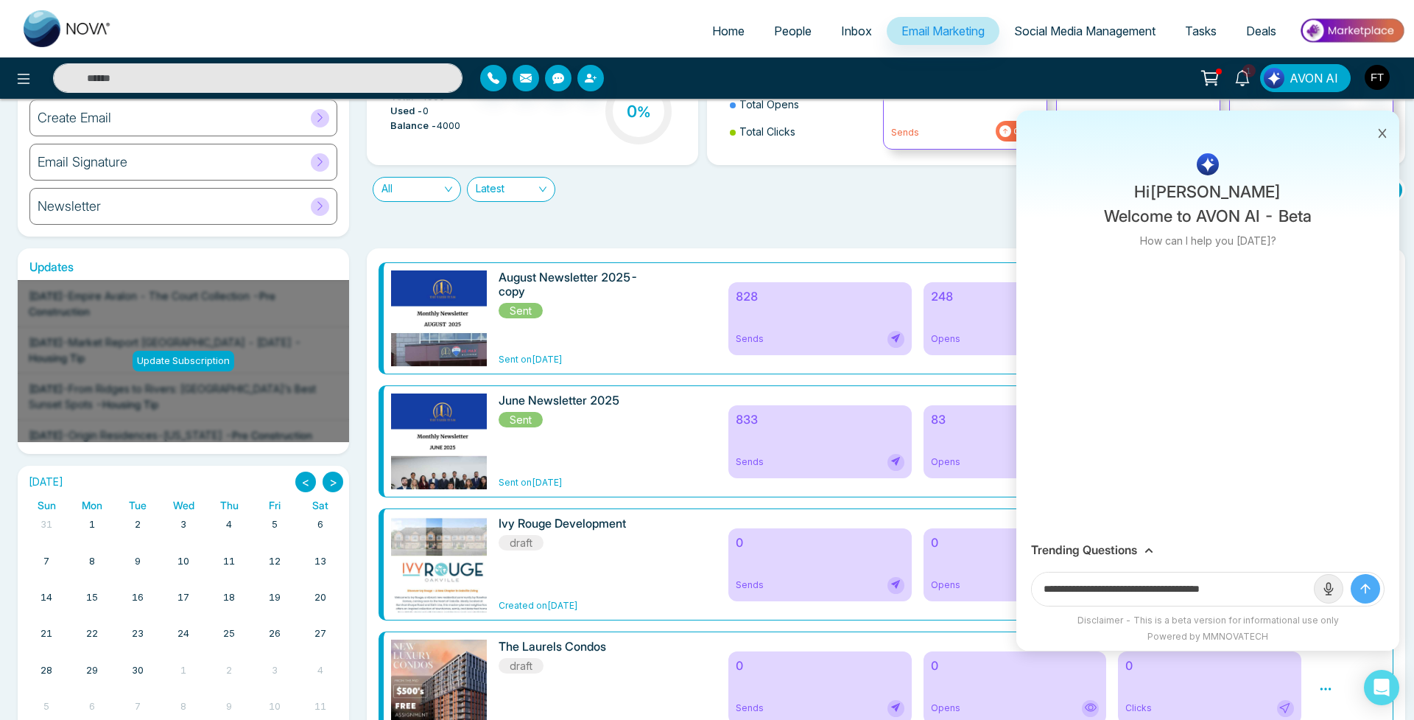
drag, startPoint x: 1181, startPoint y: 596, endPoint x: 1229, endPoint y: 592, distance: 47.3
click at [1305, 601] on input "**********" at bounding box center [1173, 588] width 282 height 33
drag, startPoint x: 1184, startPoint y: 586, endPoint x: 1311, endPoint y: 581, distance: 126.8
click at [1311, 581] on input "**********" at bounding box center [1173, 588] width 282 height 33
paste input "**********"
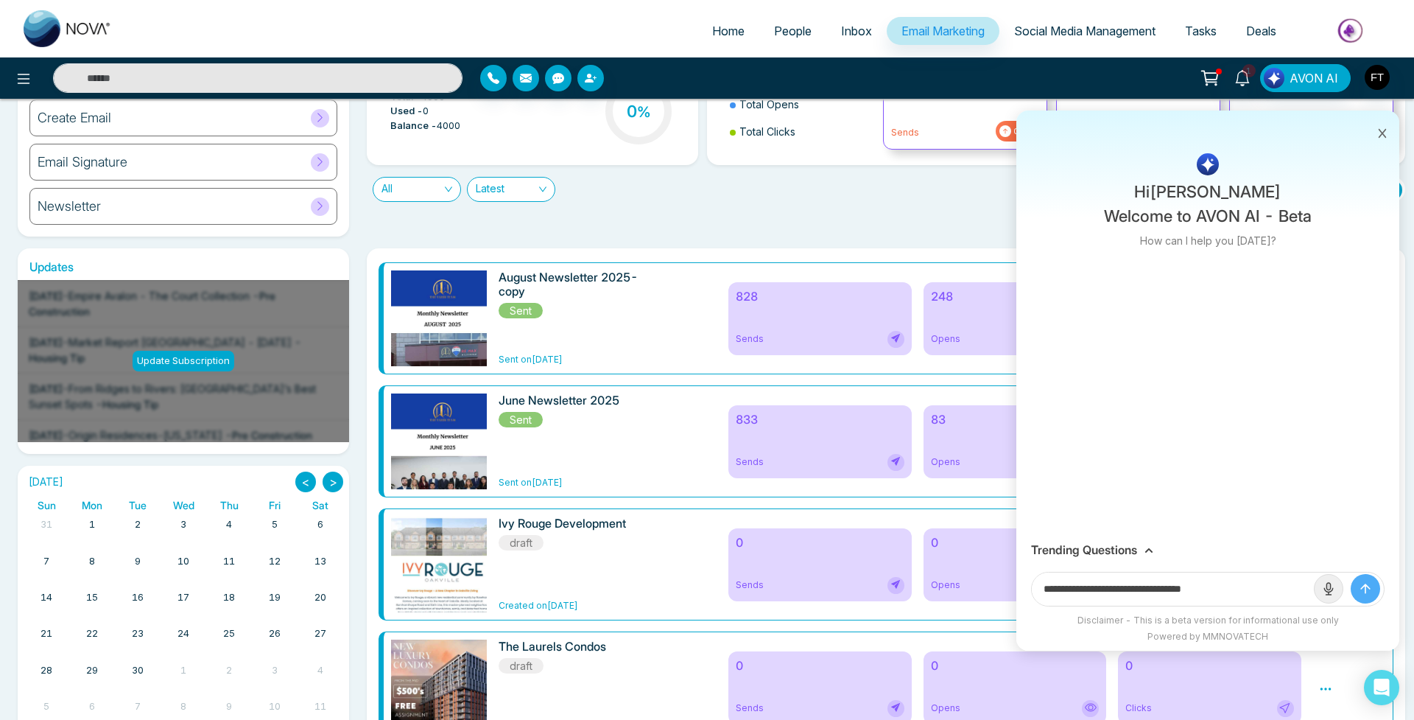
type input "**********"
click at [1365, 588] on button "submit" at bounding box center [1365, 588] width 29 height 29
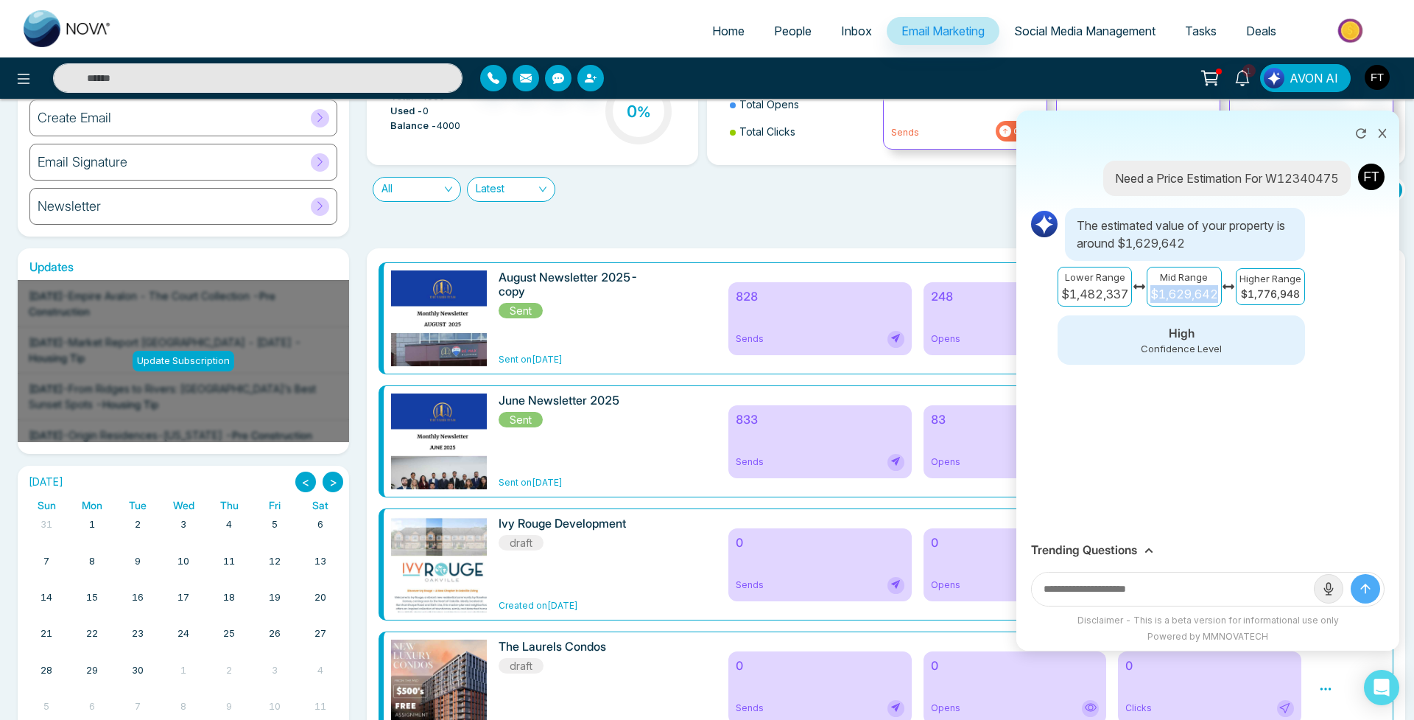
drag, startPoint x: 1147, startPoint y: 315, endPoint x: 1220, endPoint y: 312, distance: 73.0
click at [1220, 306] on div "Mid Range $1,629,642" at bounding box center [1184, 287] width 75 height 40
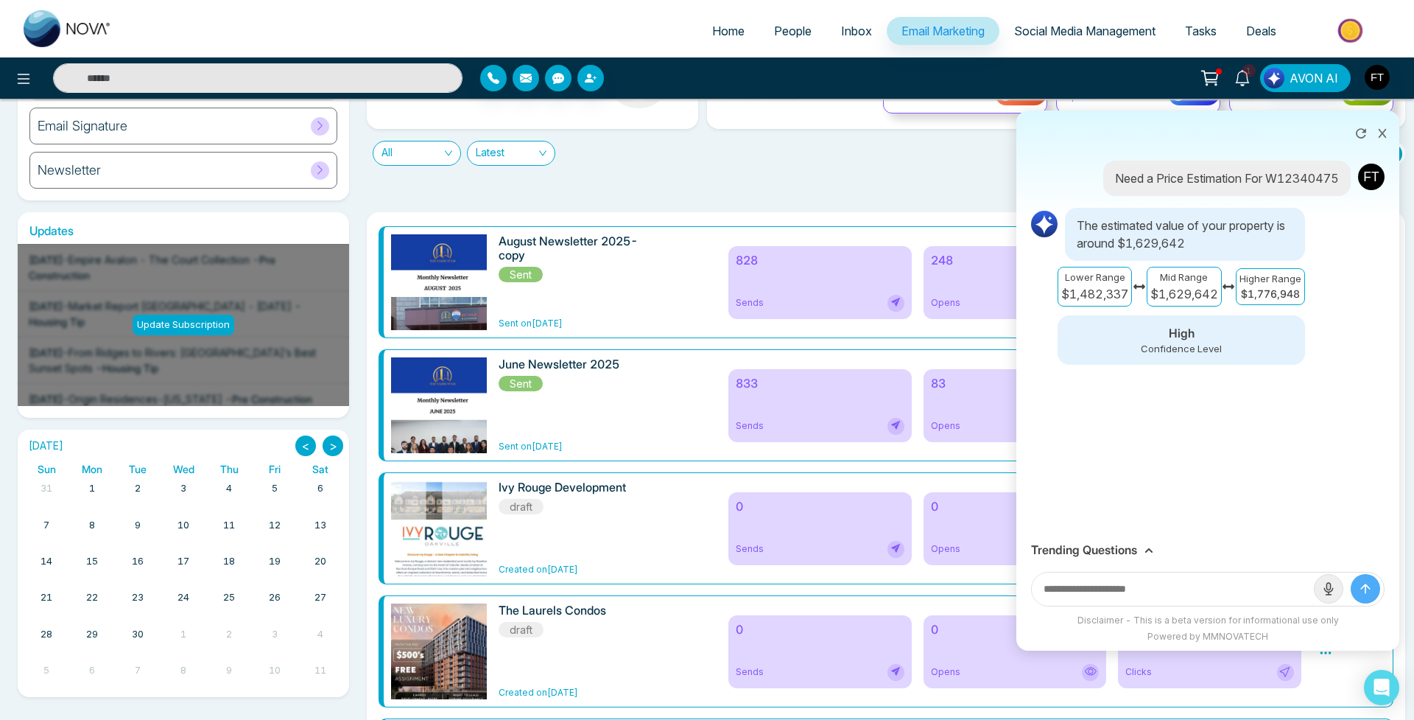
scroll to position [143, 0]
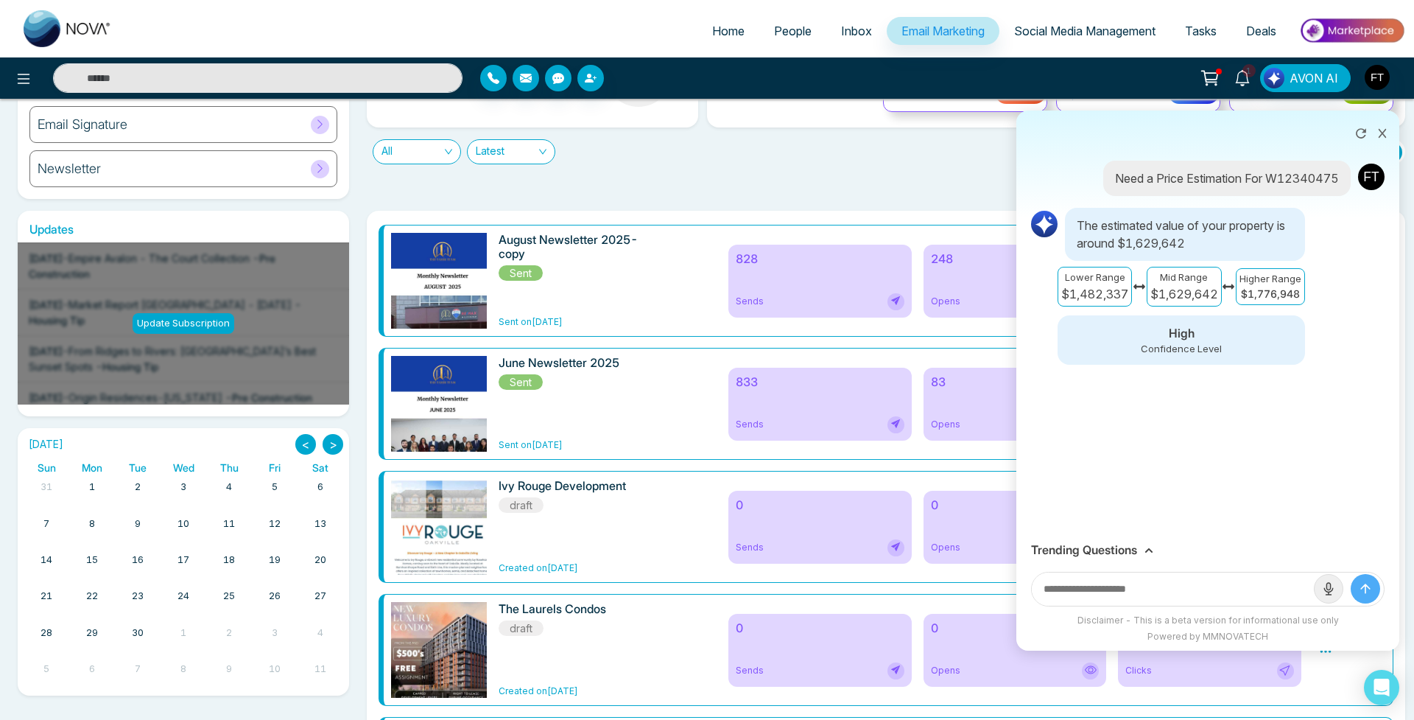
click at [1382, 126] on button at bounding box center [1382, 132] width 19 height 28
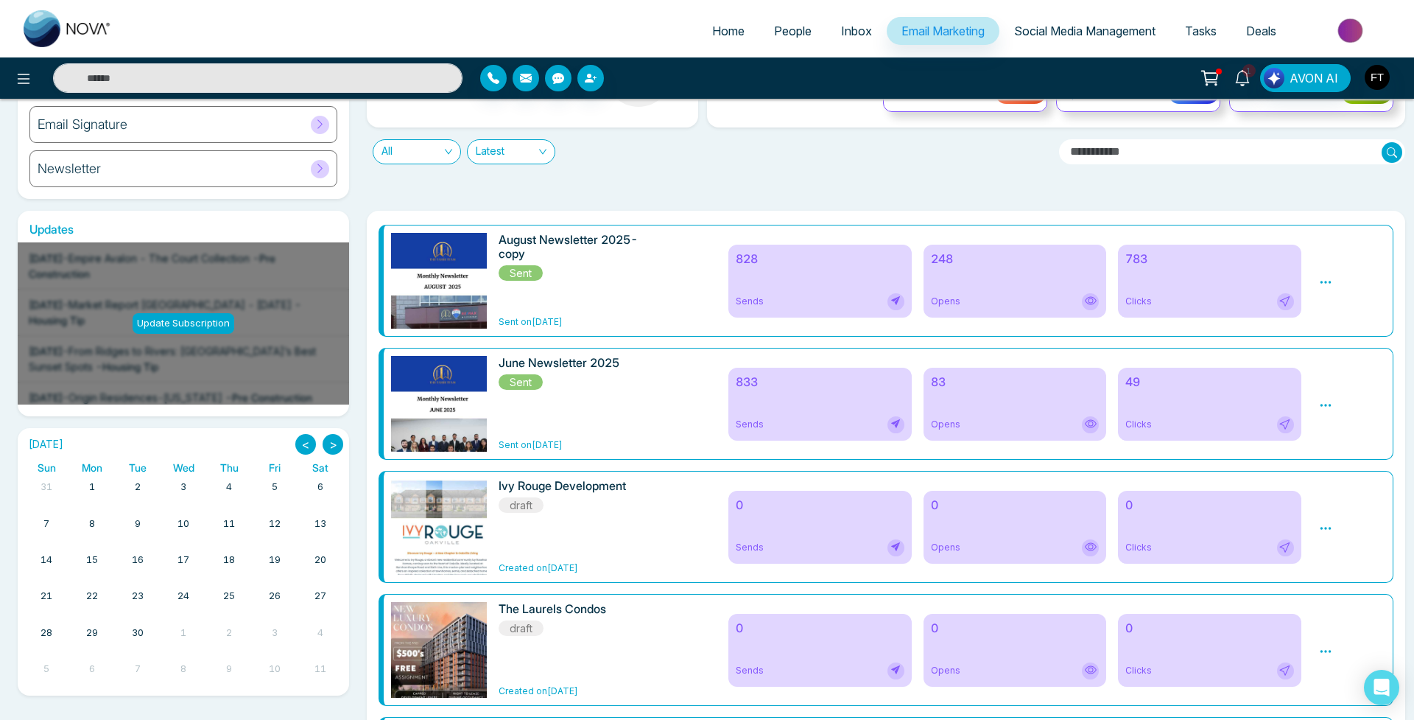
click at [103, 41] on img at bounding box center [68, 28] width 88 height 37
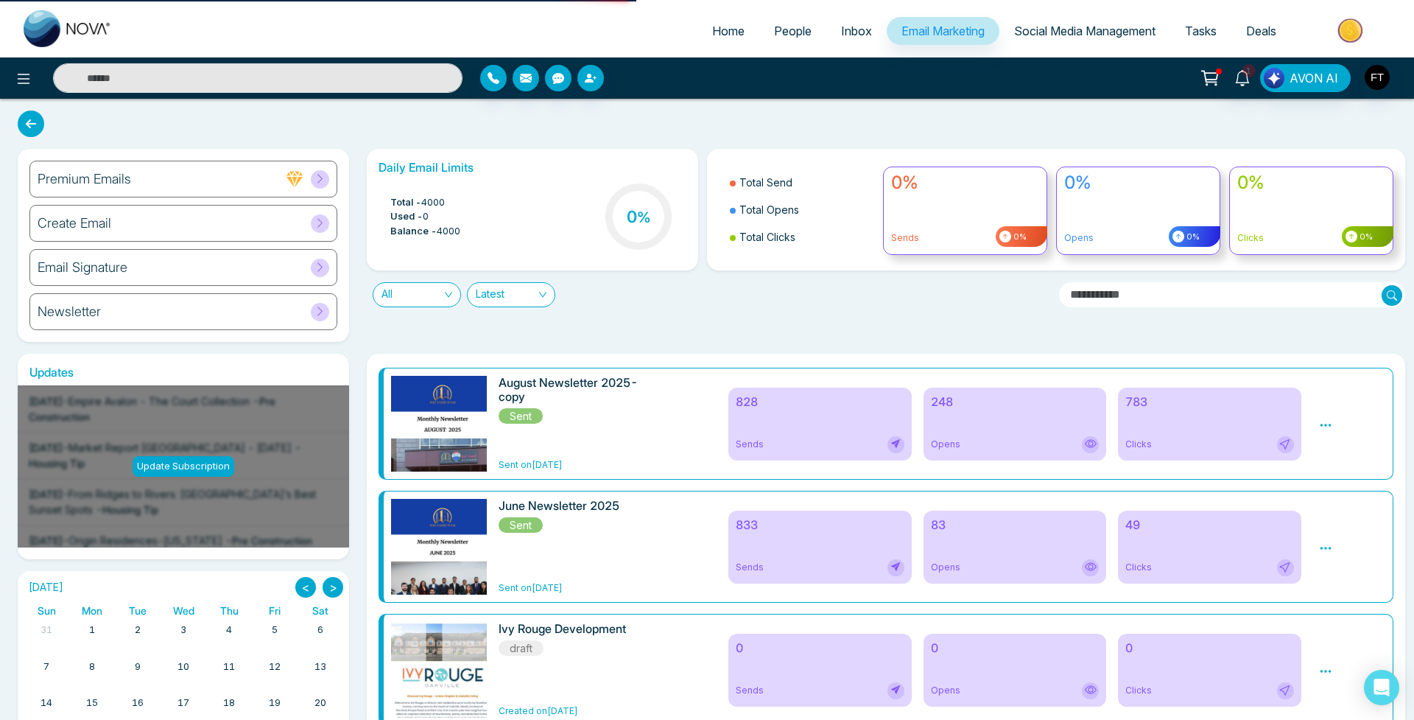
select select "*"
